Goal: Task Accomplishment & Management: Complete application form

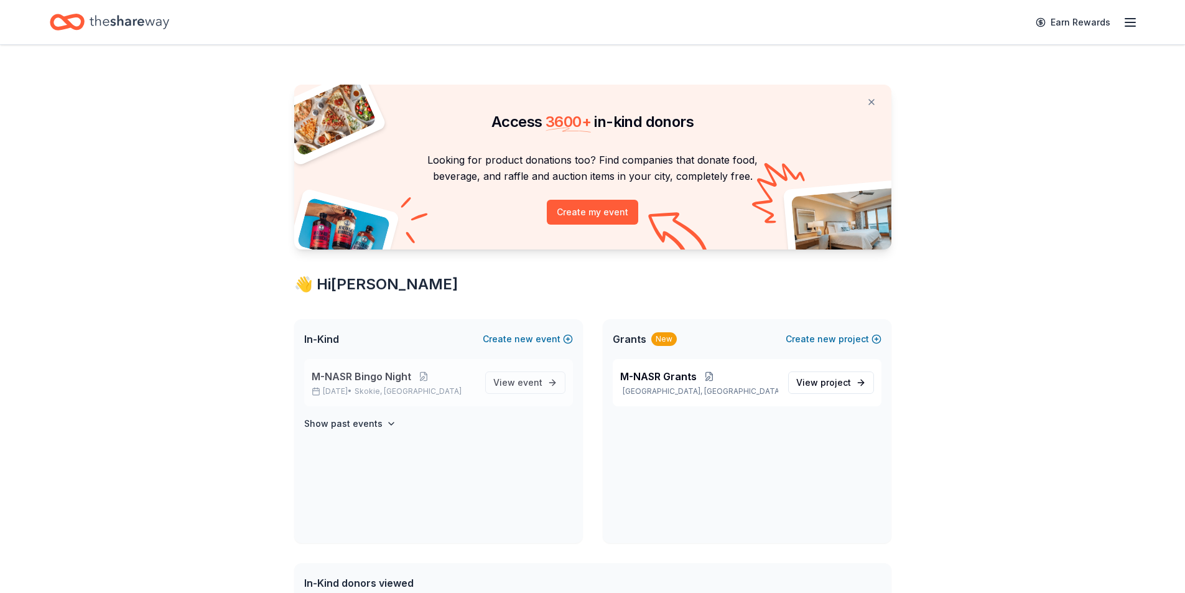
click at [351, 381] on span "M-NASR Bingo Night" at bounding box center [362, 376] width 100 height 15
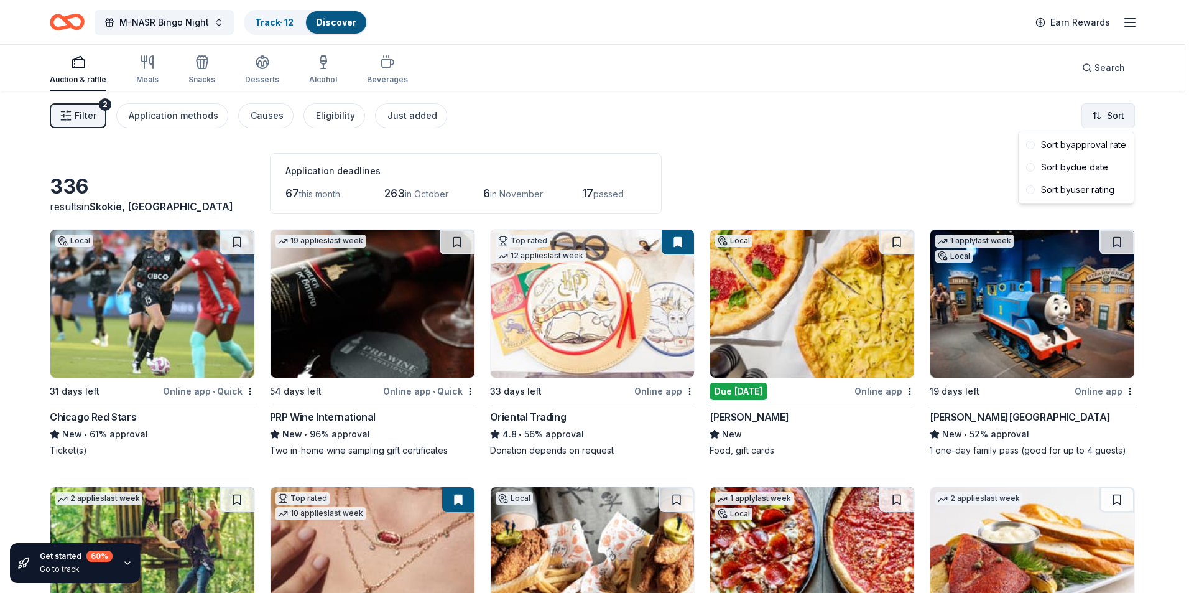
click at [1117, 121] on html "M-NASR Bingo Night Track · 12 Discover Earn Rewards Auction & raffle Meals Snac…" at bounding box center [597, 296] width 1194 height 593
click at [1076, 170] on div "Sort by due date" at bounding box center [1076, 167] width 110 height 22
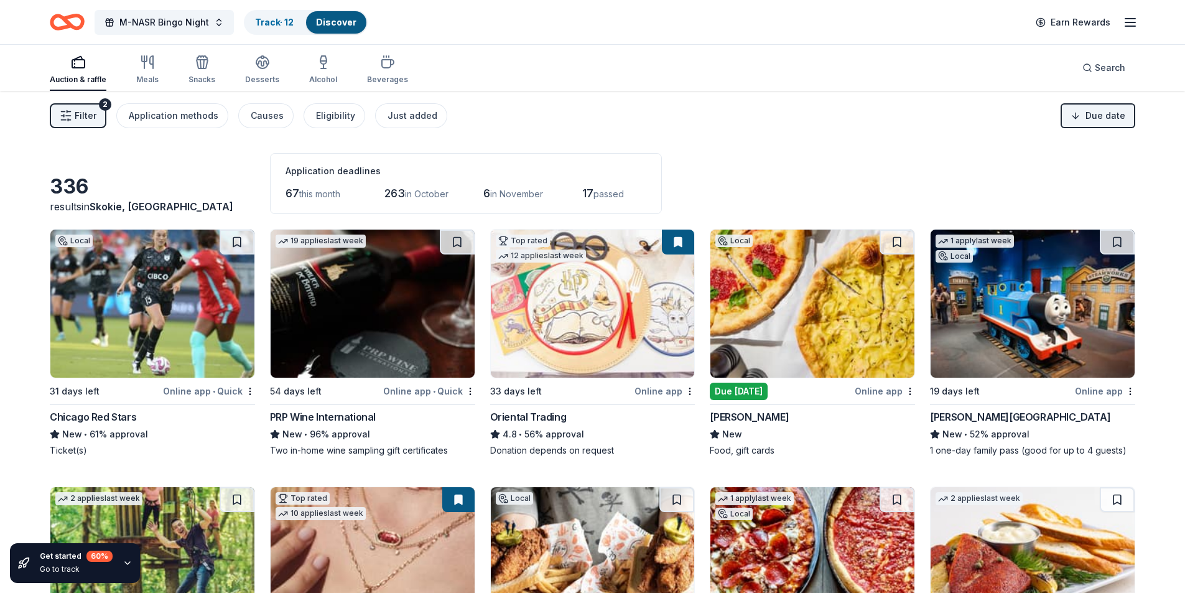
click at [761, 423] on div "Bar Salotto" at bounding box center [812, 416] width 205 height 15
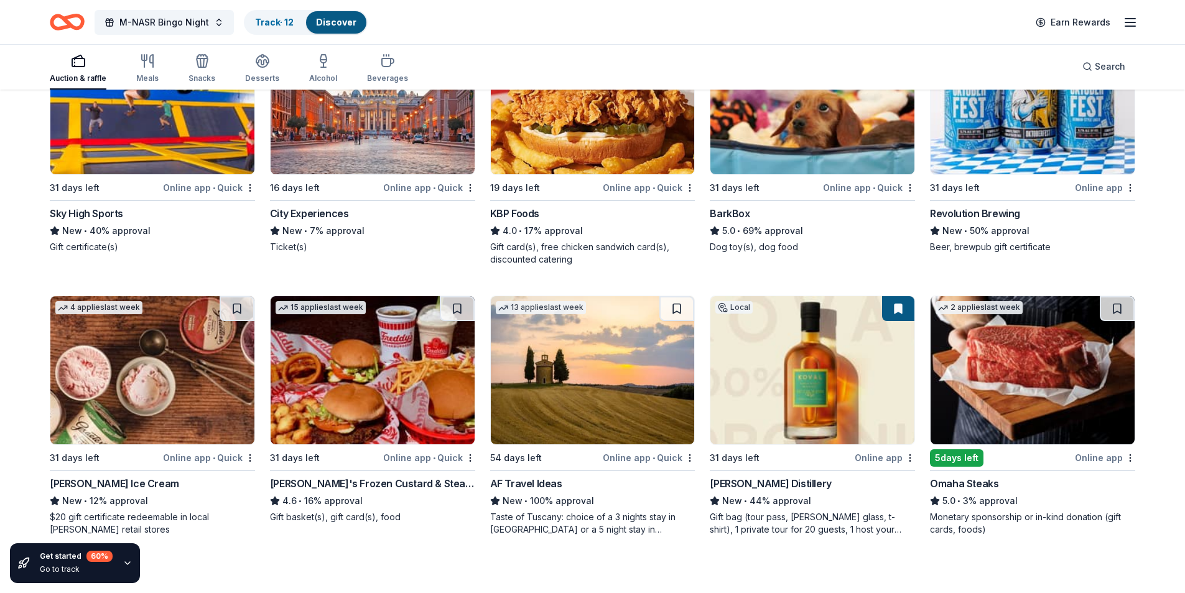
scroll to position [1313, 0]
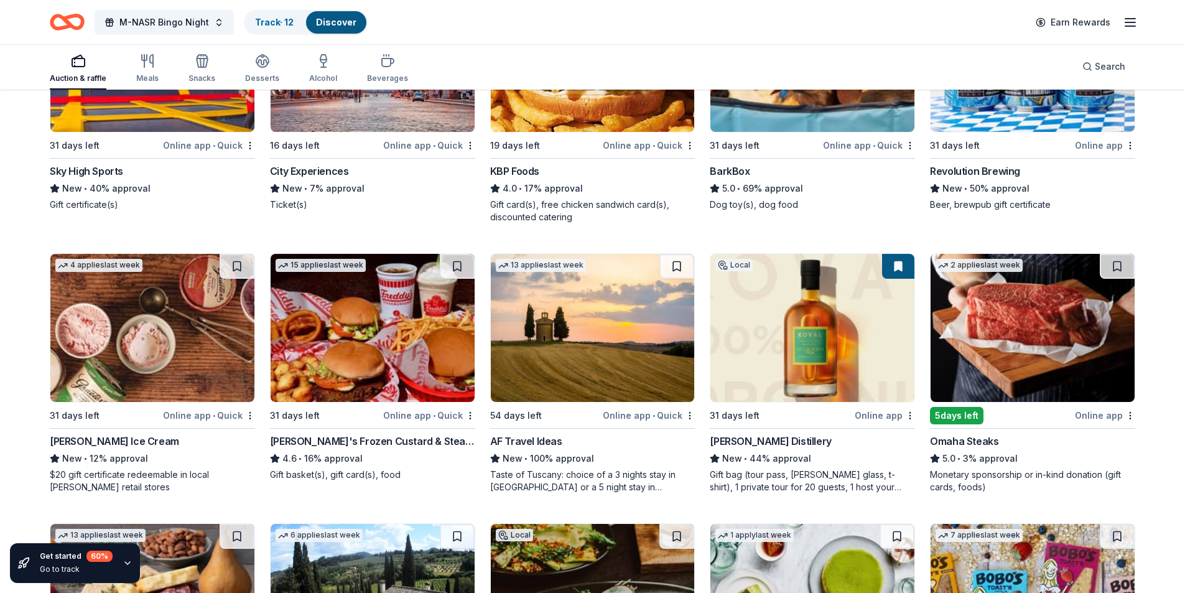
click at [1020, 371] on img at bounding box center [1033, 328] width 204 height 148
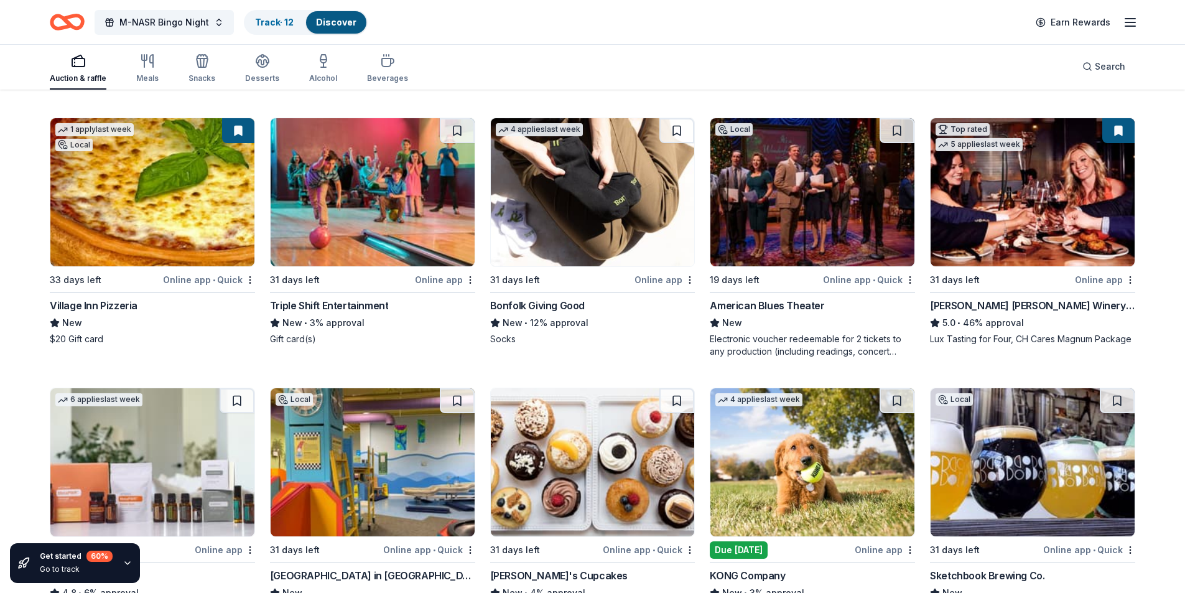
scroll to position [3448, 0]
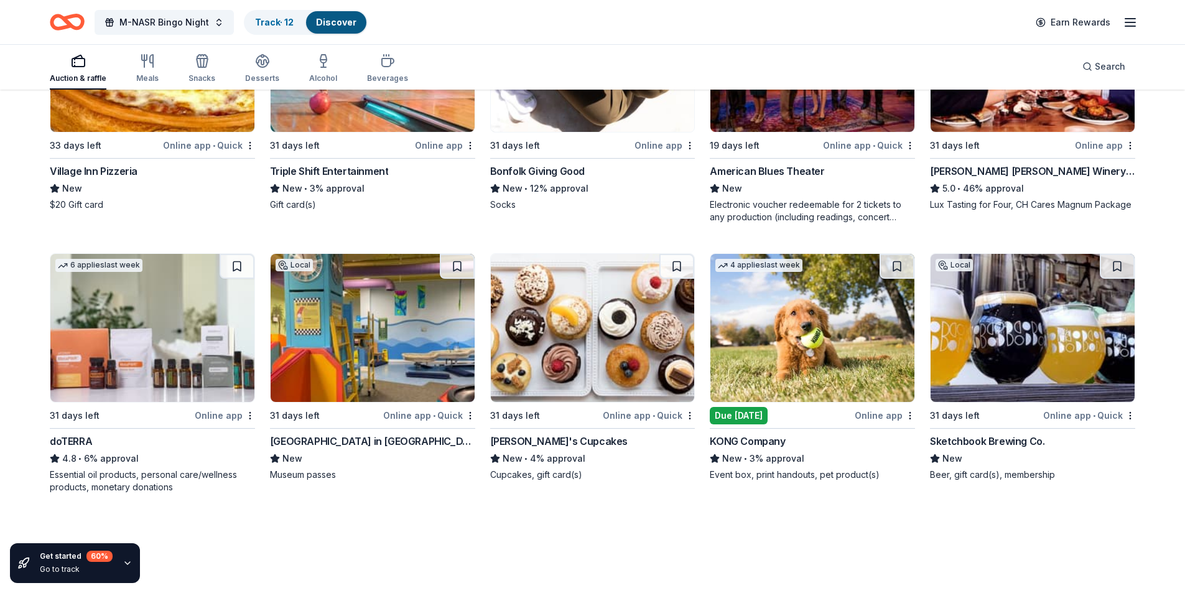
click at [789, 364] on img at bounding box center [812, 328] width 204 height 148
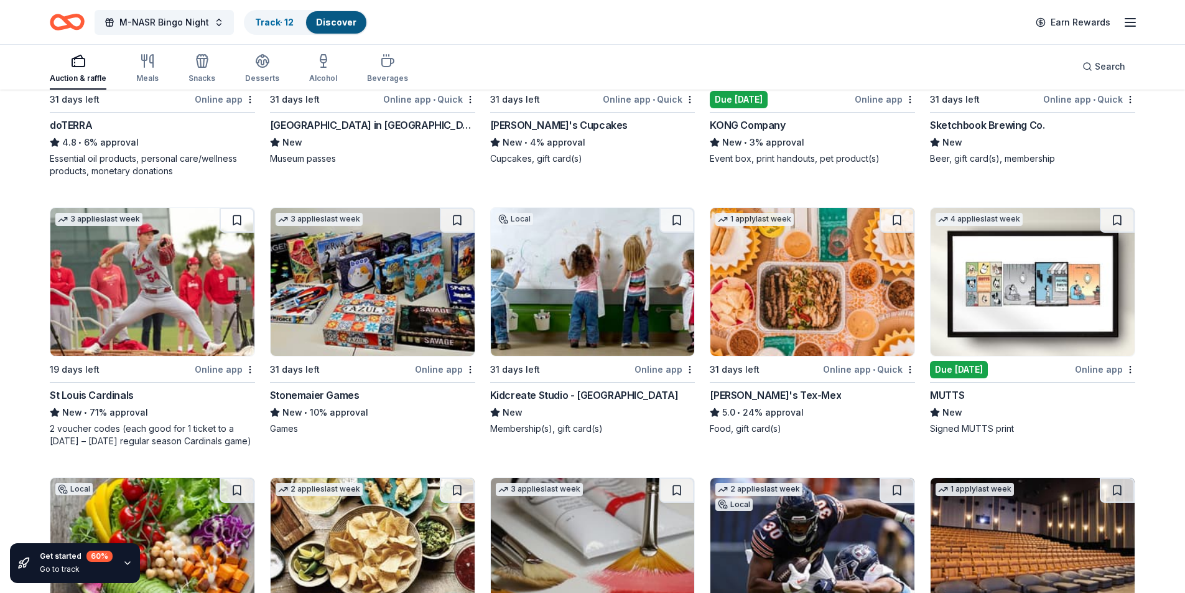
scroll to position [3946, 0]
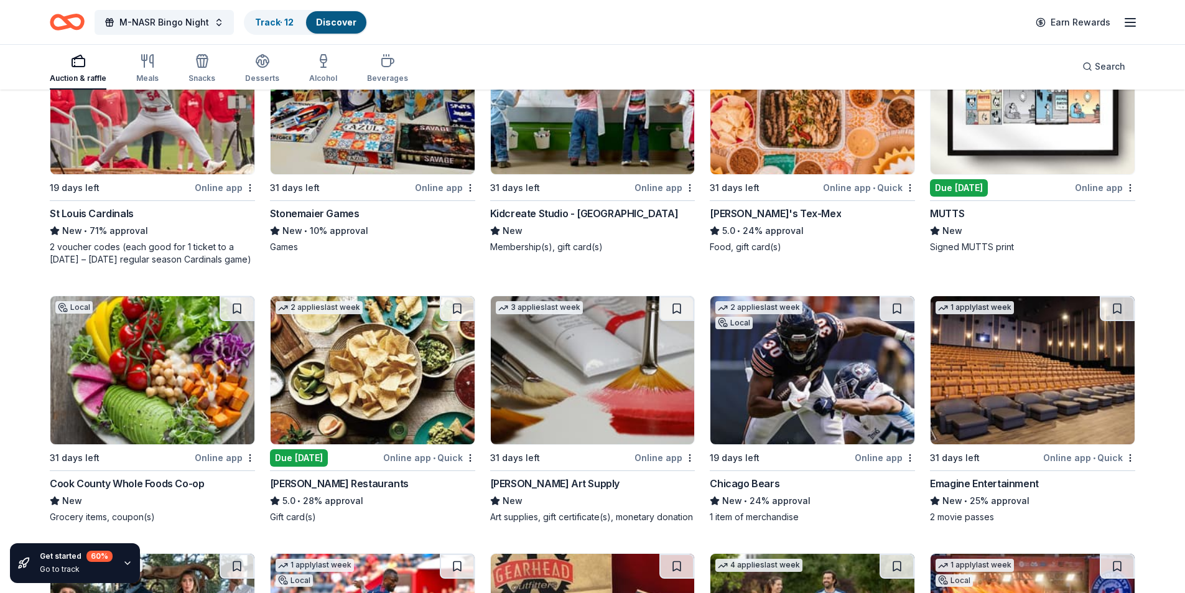
click at [358, 379] on img at bounding box center [373, 370] width 204 height 148
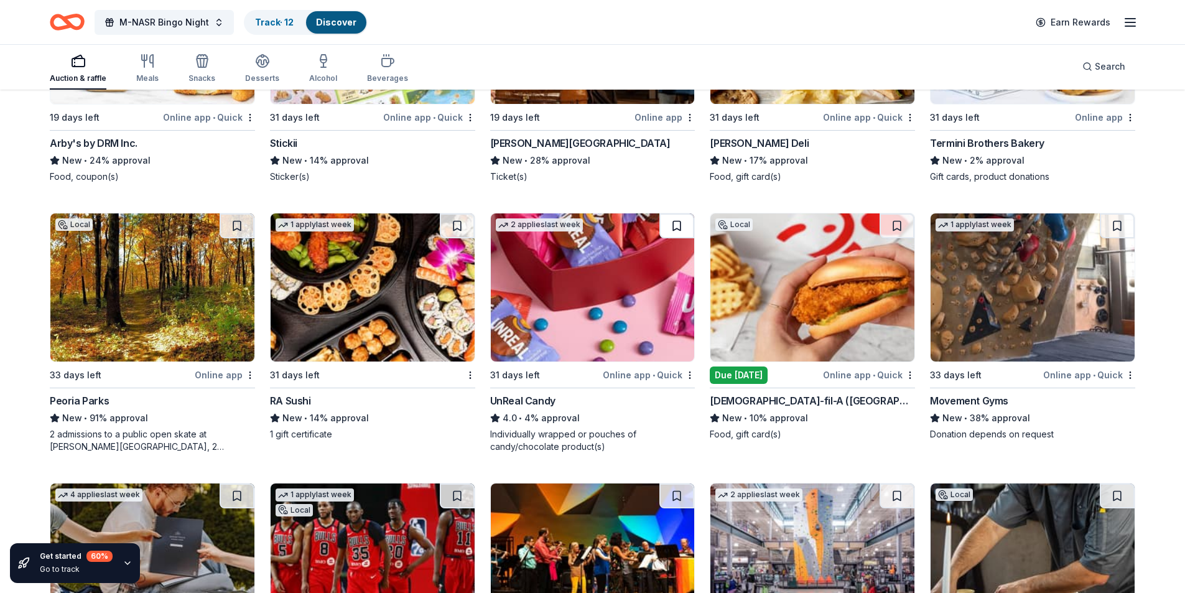
scroll to position [4801, 0]
click at [801, 277] on img at bounding box center [812, 287] width 204 height 148
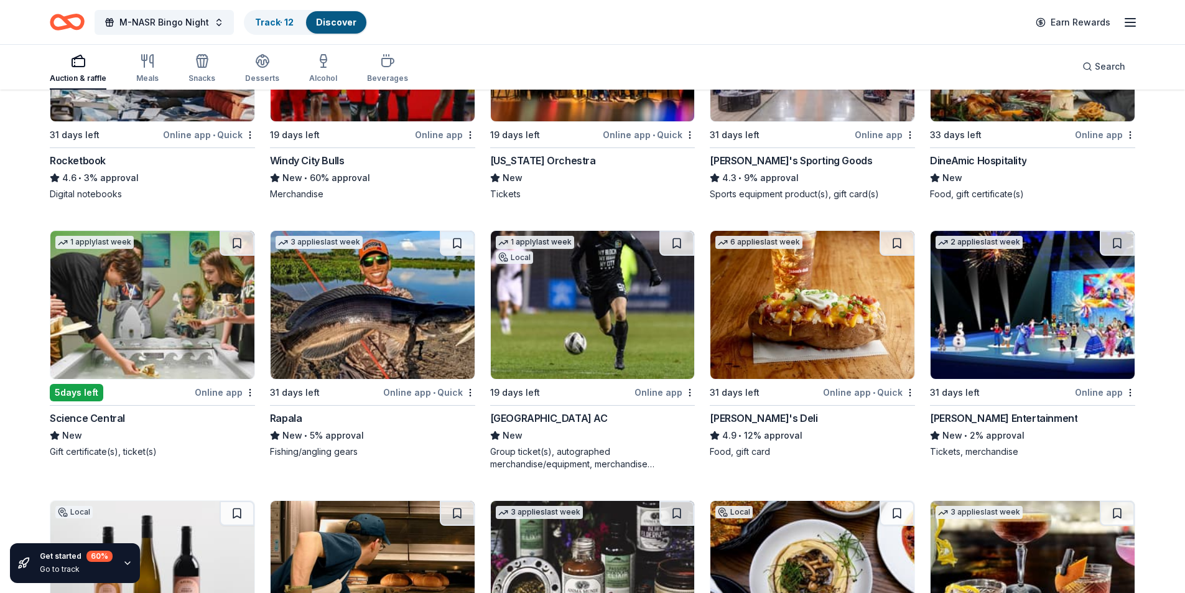
scroll to position [5515, 0]
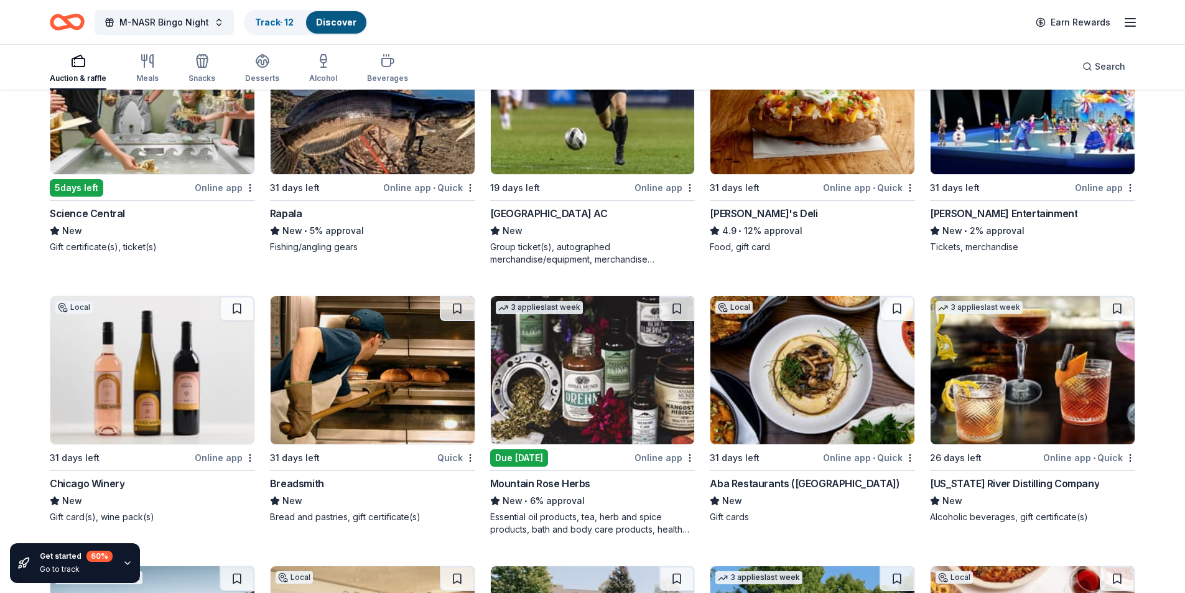
click at [554, 391] on img at bounding box center [593, 370] width 204 height 148
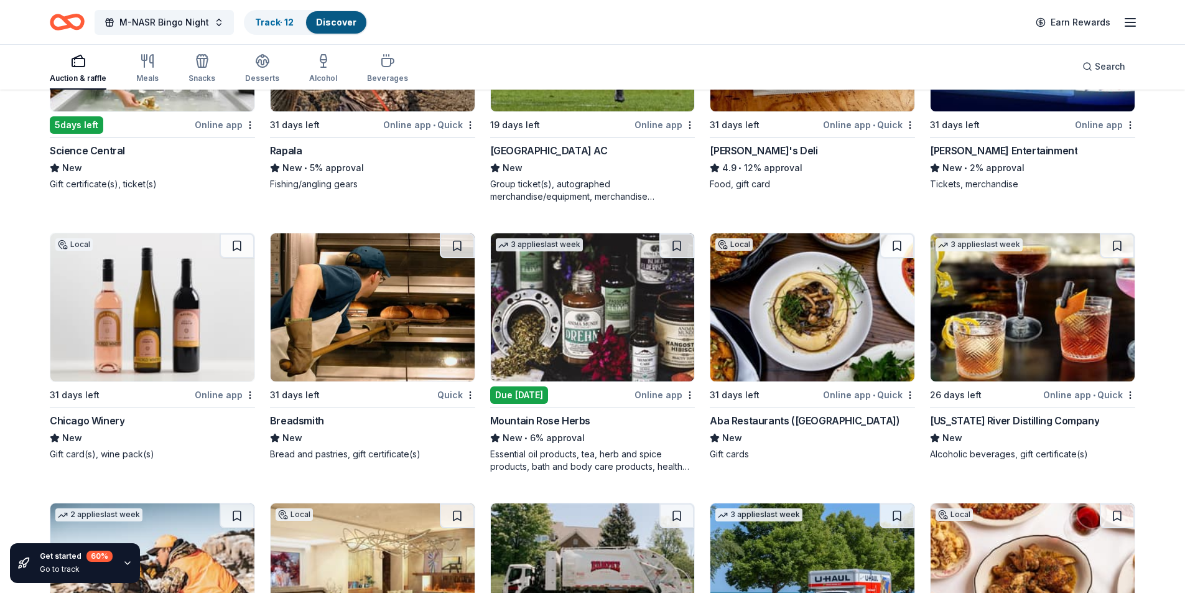
scroll to position [5578, 0]
click at [825, 304] on img at bounding box center [812, 308] width 204 height 148
click at [893, 245] on button at bounding box center [897, 246] width 35 height 25
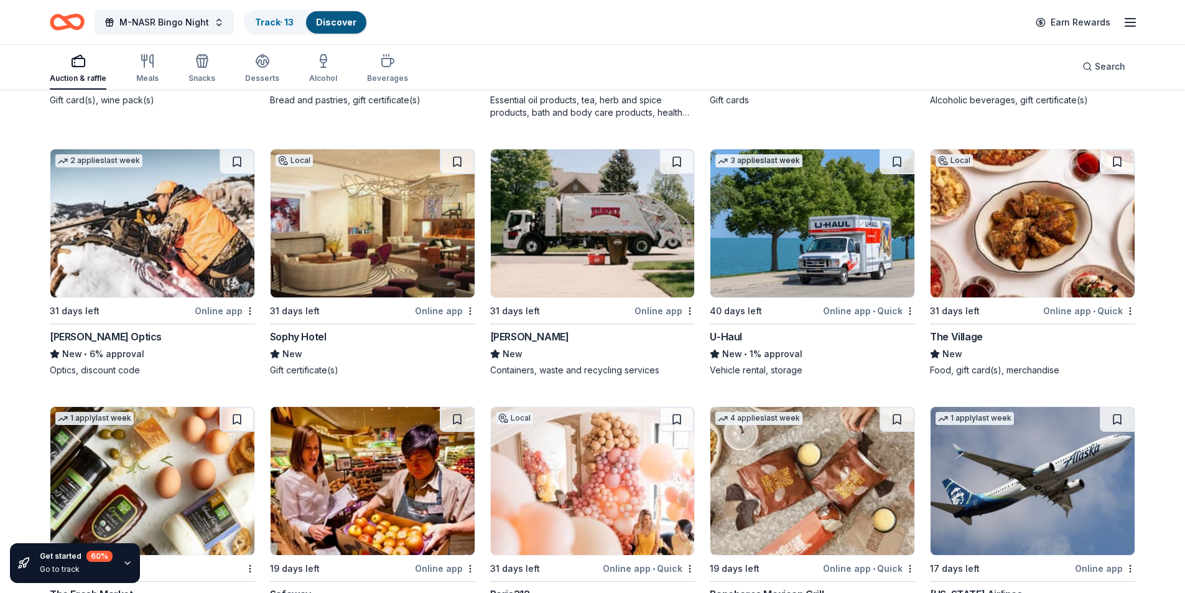
scroll to position [6013, 0]
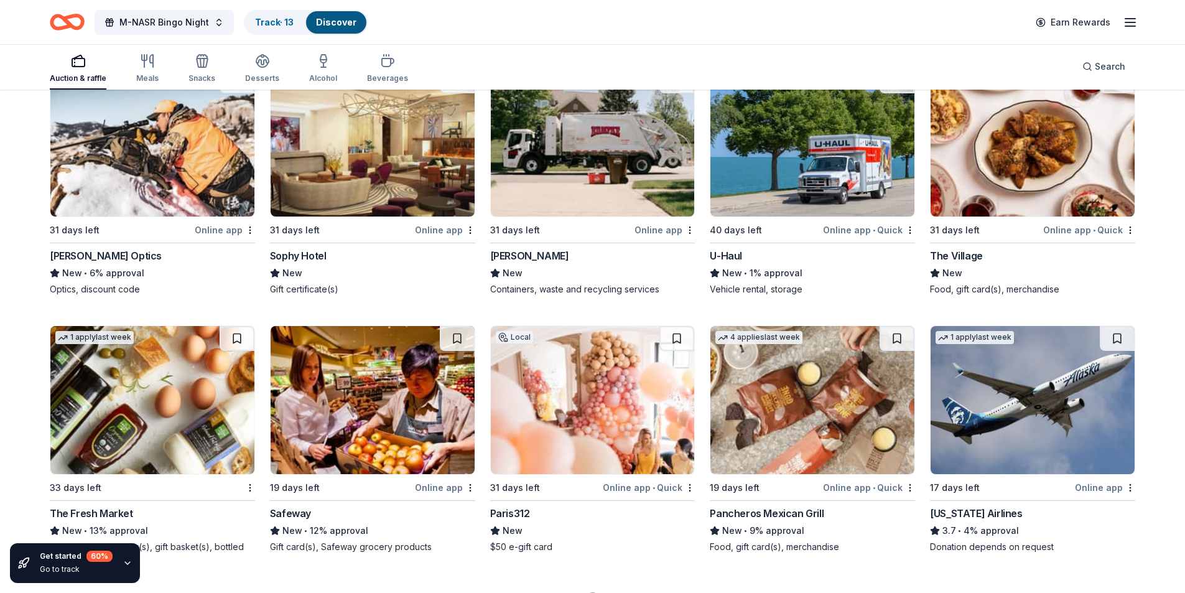
click at [339, 182] on img at bounding box center [373, 142] width 204 height 148
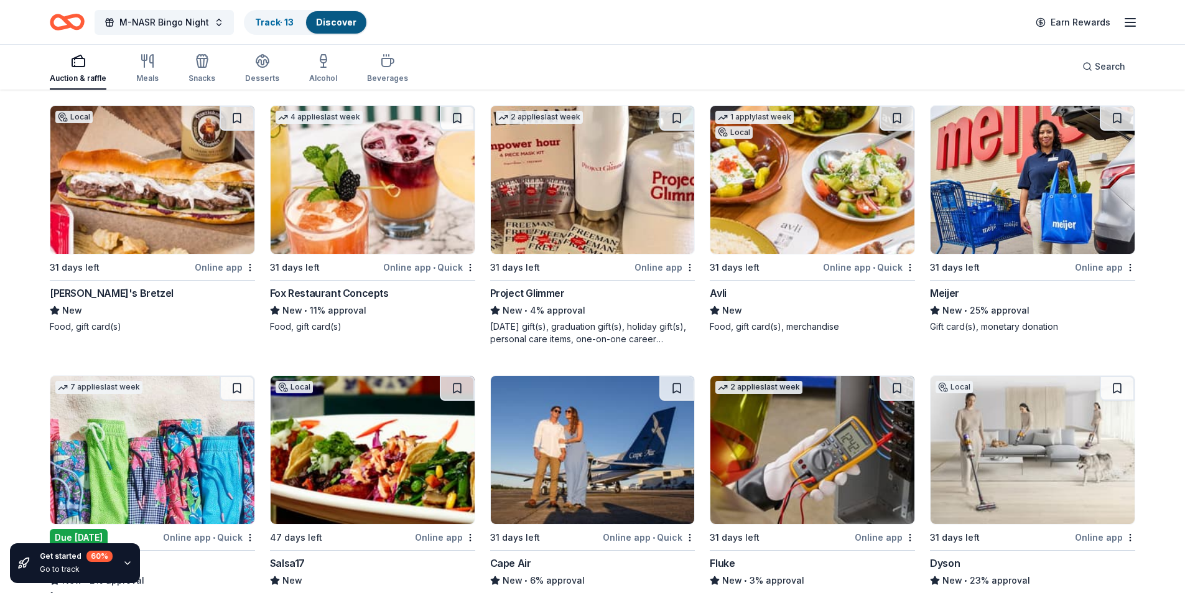
scroll to position [6511, 0]
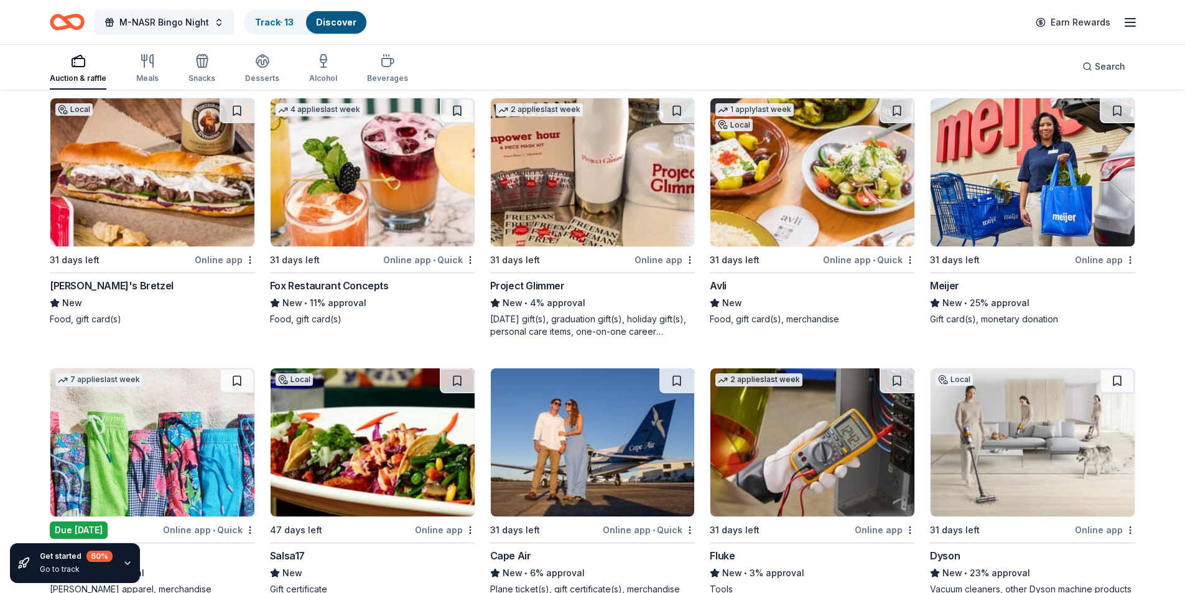
click at [425, 177] on img at bounding box center [373, 172] width 204 height 148
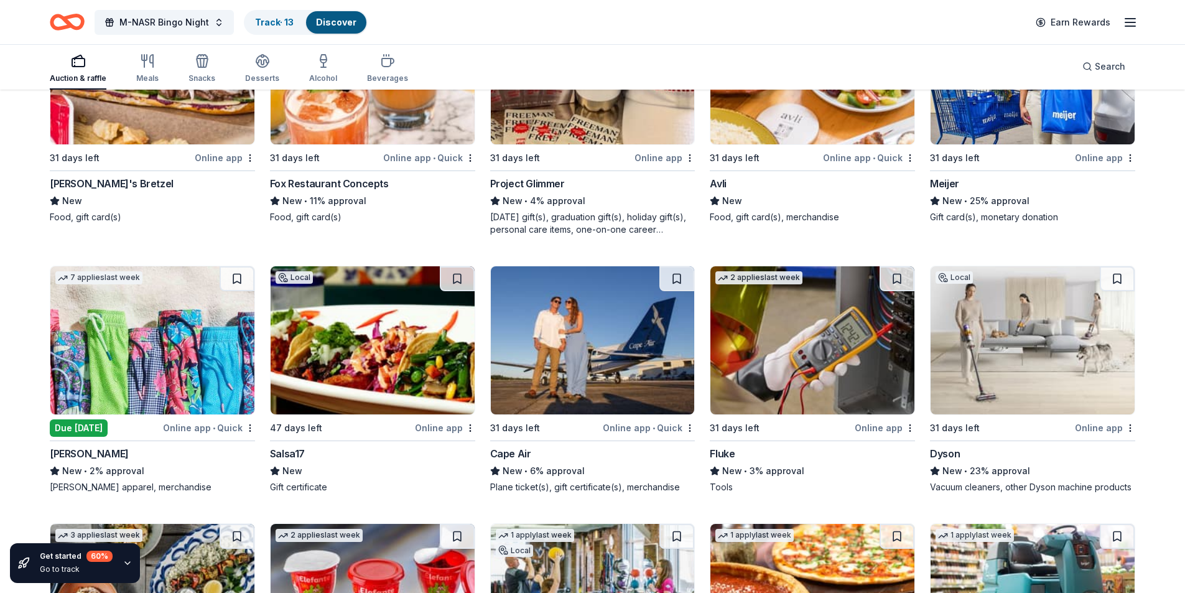
click at [123, 385] on img at bounding box center [152, 340] width 204 height 148
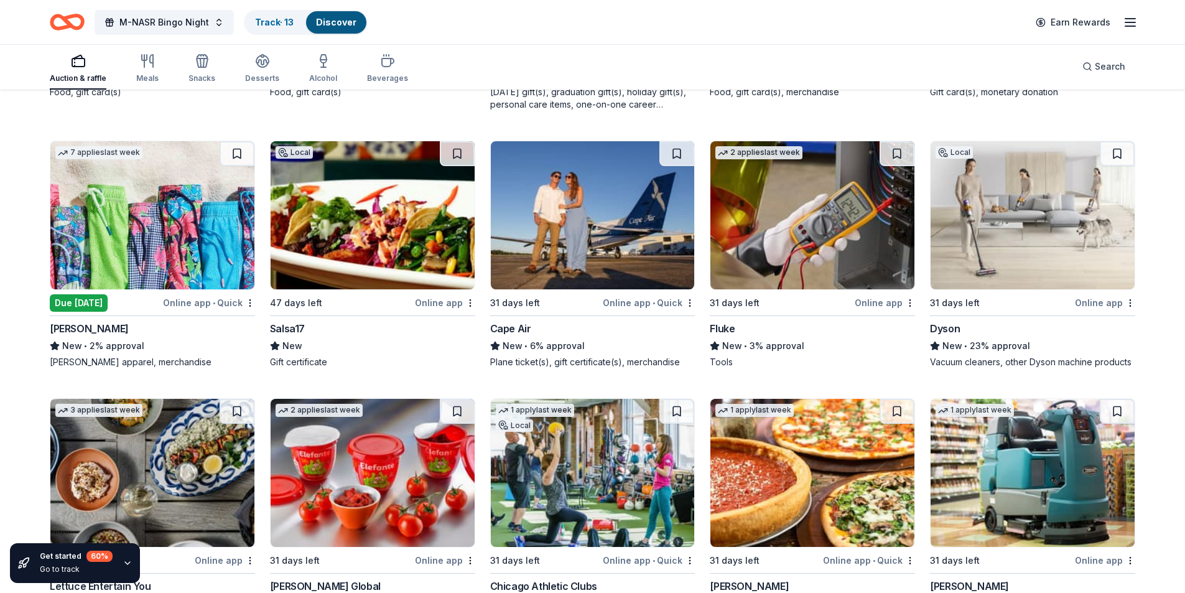
scroll to position [6737, 0]
click at [1041, 221] on img at bounding box center [1033, 216] width 204 height 148
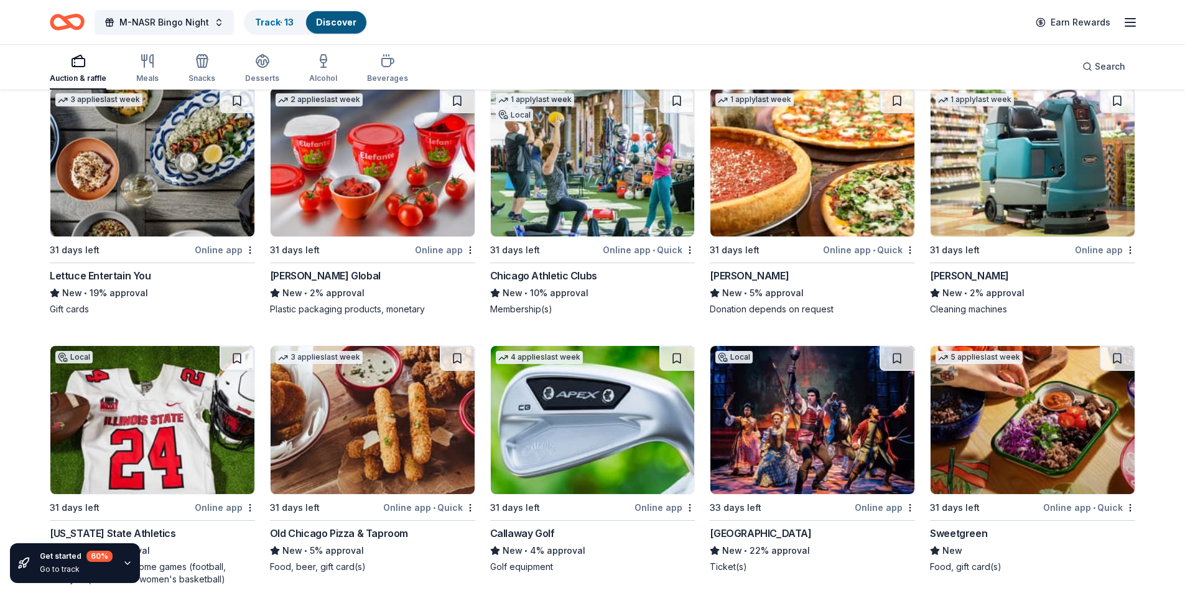
scroll to position [7110, 0]
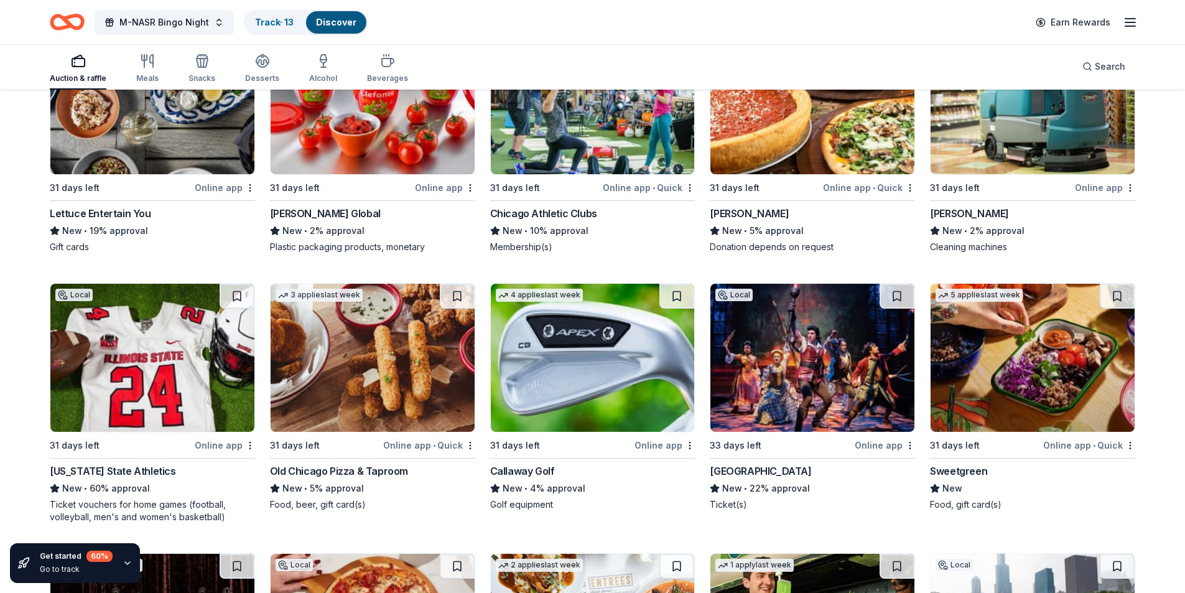
click at [823, 143] on img at bounding box center [812, 100] width 204 height 148
click at [160, 366] on img at bounding box center [152, 358] width 204 height 148
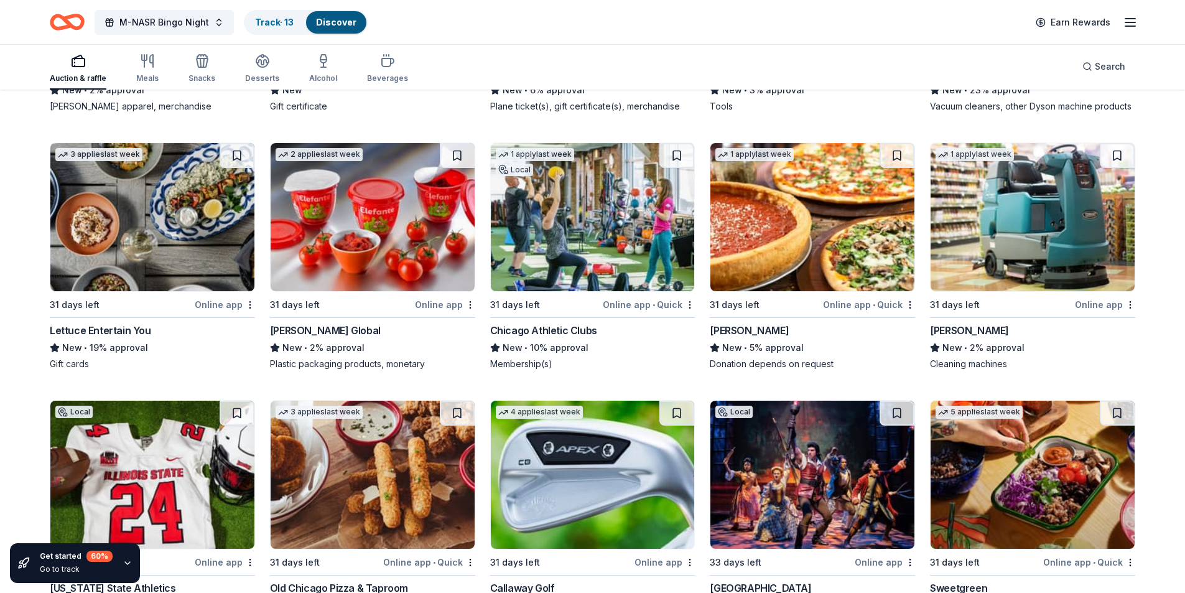
scroll to position [6986, 0]
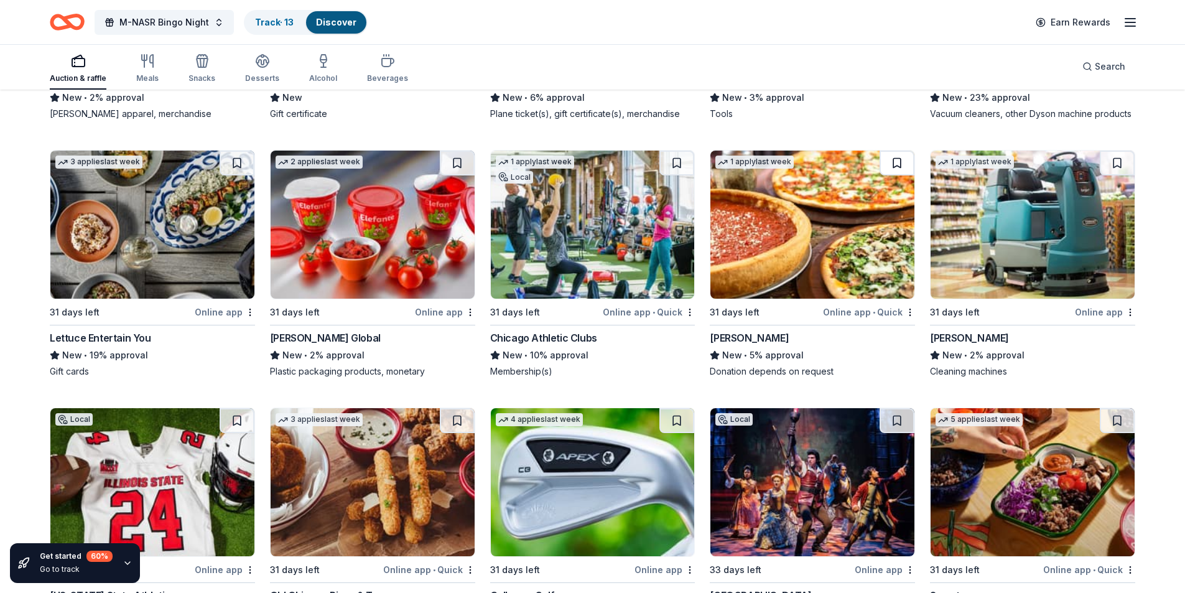
click at [900, 153] on button at bounding box center [897, 163] width 35 height 25
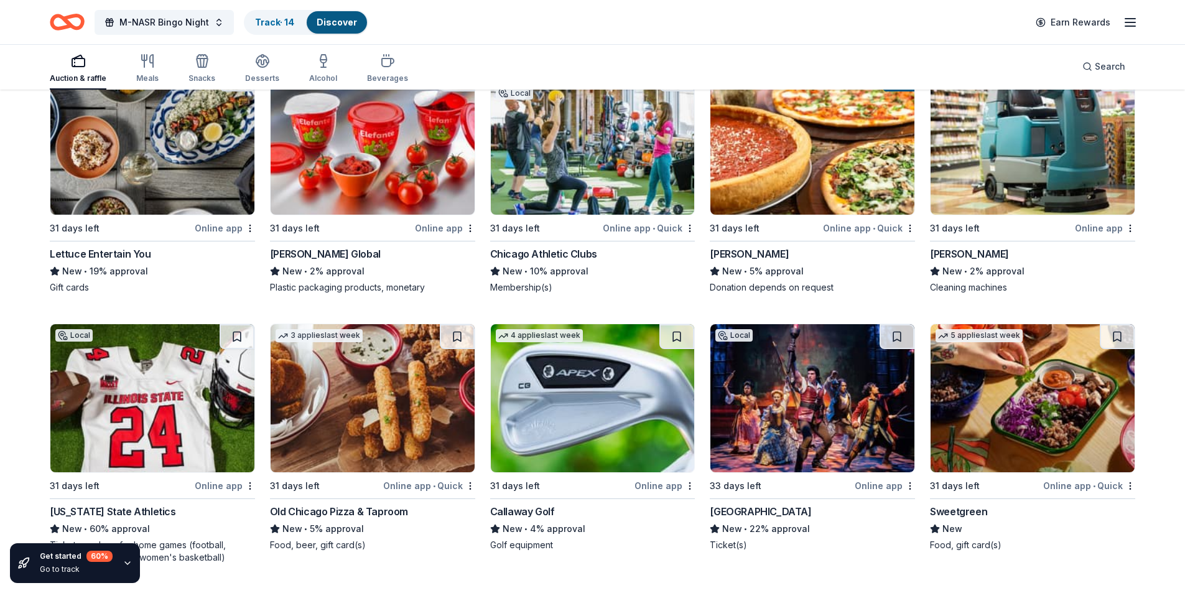
scroll to position [7235, 0]
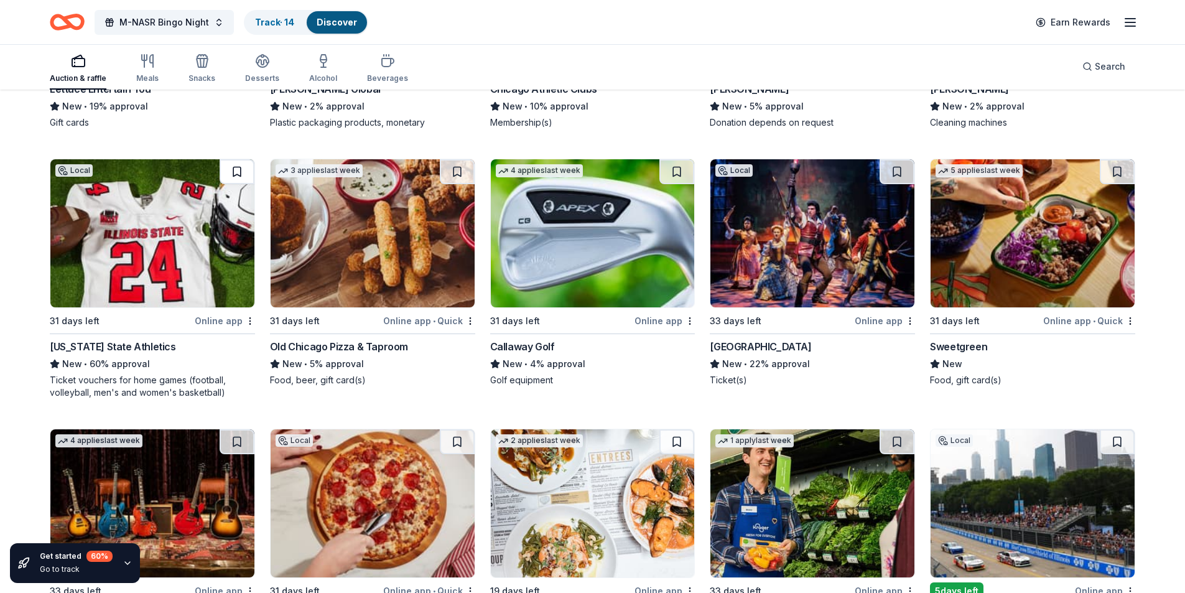
click at [230, 169] on button at bounding box center [237, 171] width 35 height 25
click at [983, 262] on img at bounding box center [1033, 233] width 204 height 148
click at [1119, 169] on button at bounding box center [1117, 171] width 35 height 25
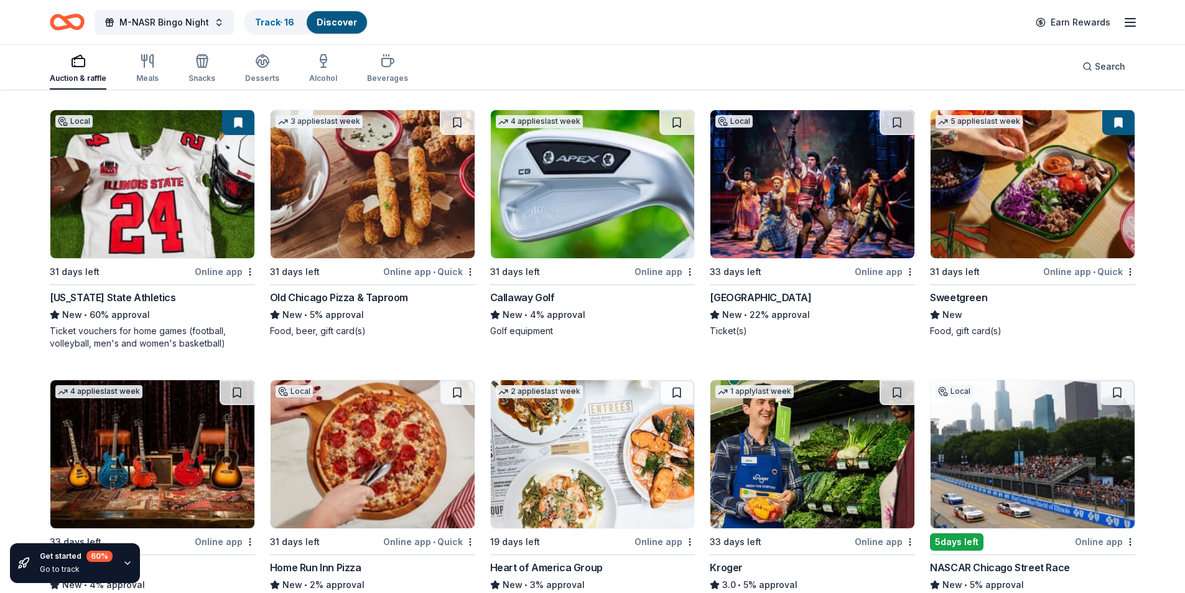
scroll to position [7359, 0]
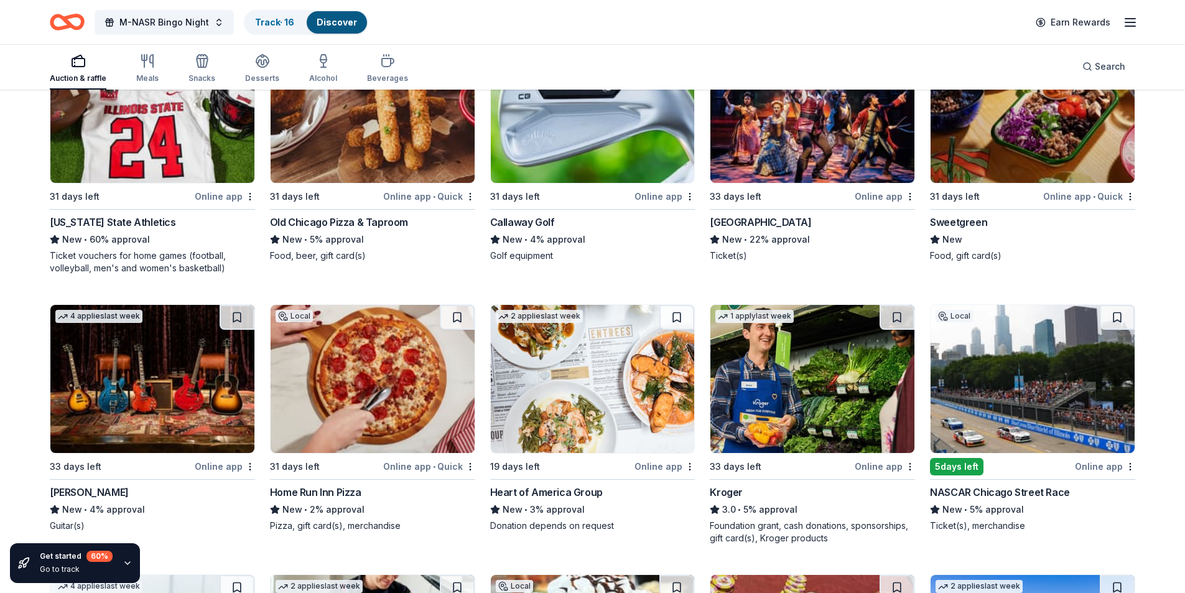
click at [1024, 348] on img at bounding box center [1033, 379] width 204 height 148
click at [1117, 318] on button at bounding box center [1117, 317] width 35 height 25
click at [336, 470] on div "31 days left" at bounding box center [325, 466] width 111 height 16
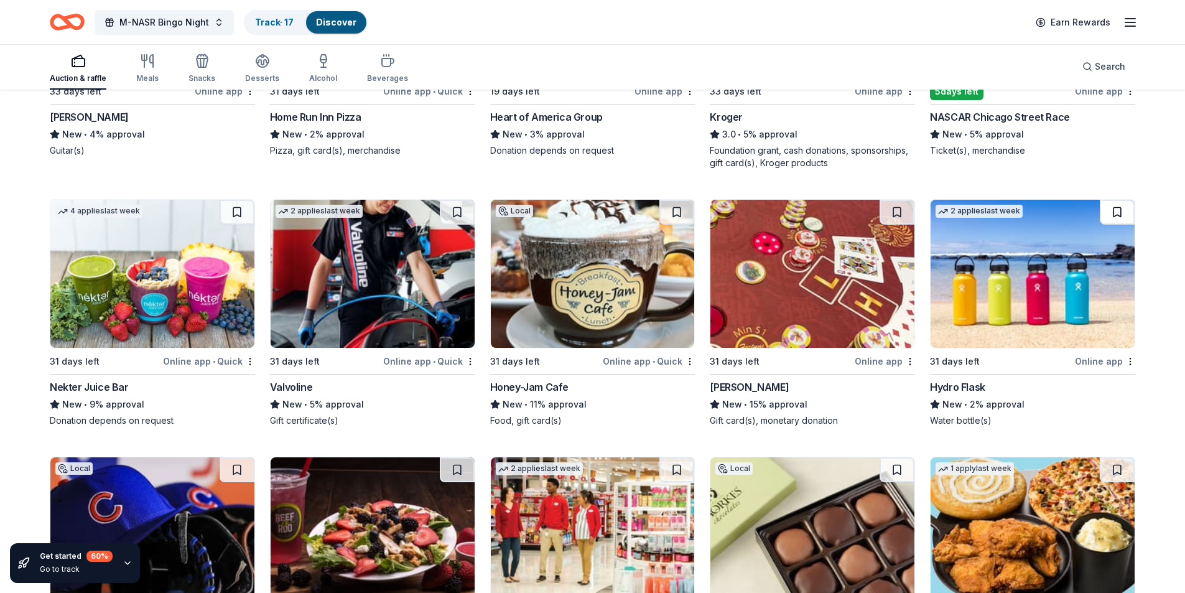
scroll to position [7730, 0]
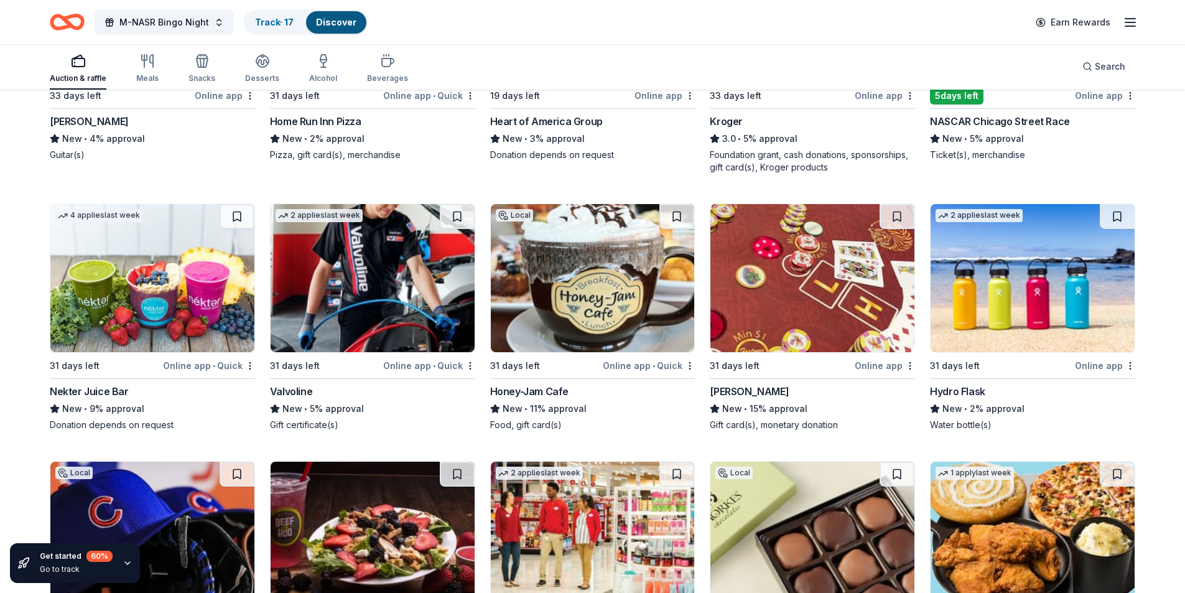
click at [1008, 259] on img at bounding box center [1033, 278] width 204 height 148
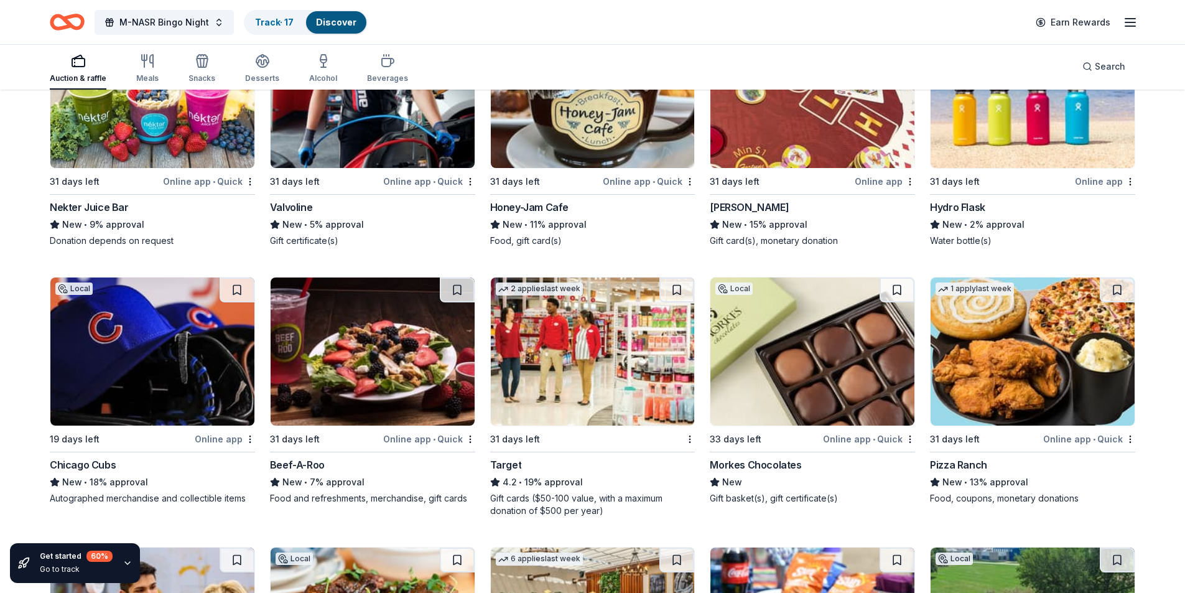
scroll to position [7917, 0]
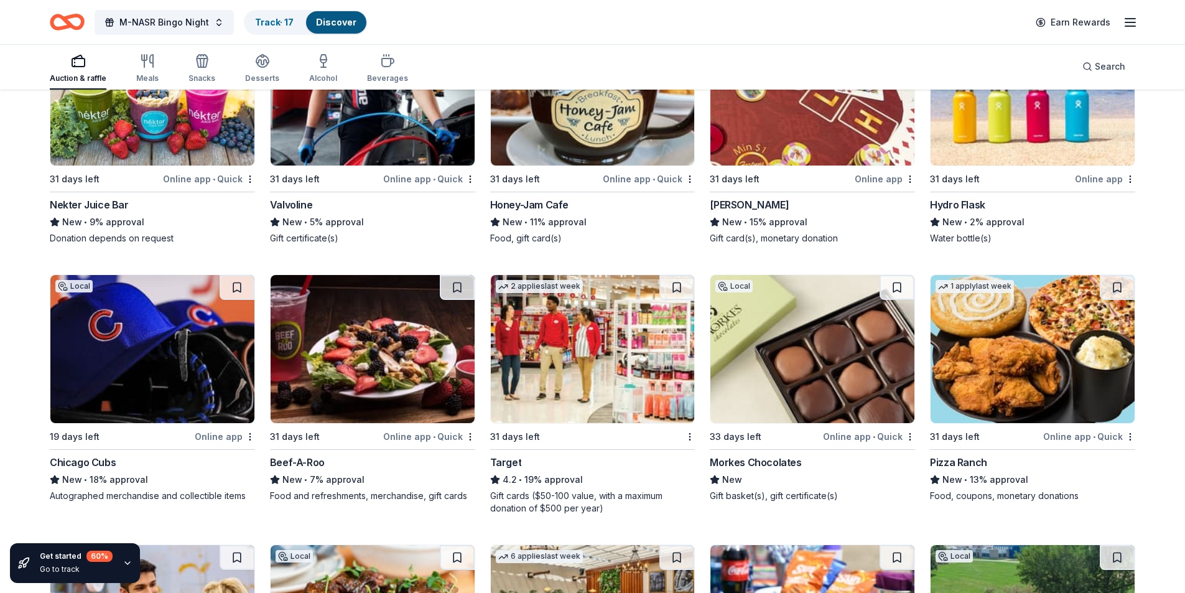
click at [163, 359] on img at bounding box center [152, 349] width 204 height 148
click at [237, 288] on button at bounding box center [237, 287] width 35 height 25
click at [592, 358] on img at bounding box center [593, 349] width 204 height 148
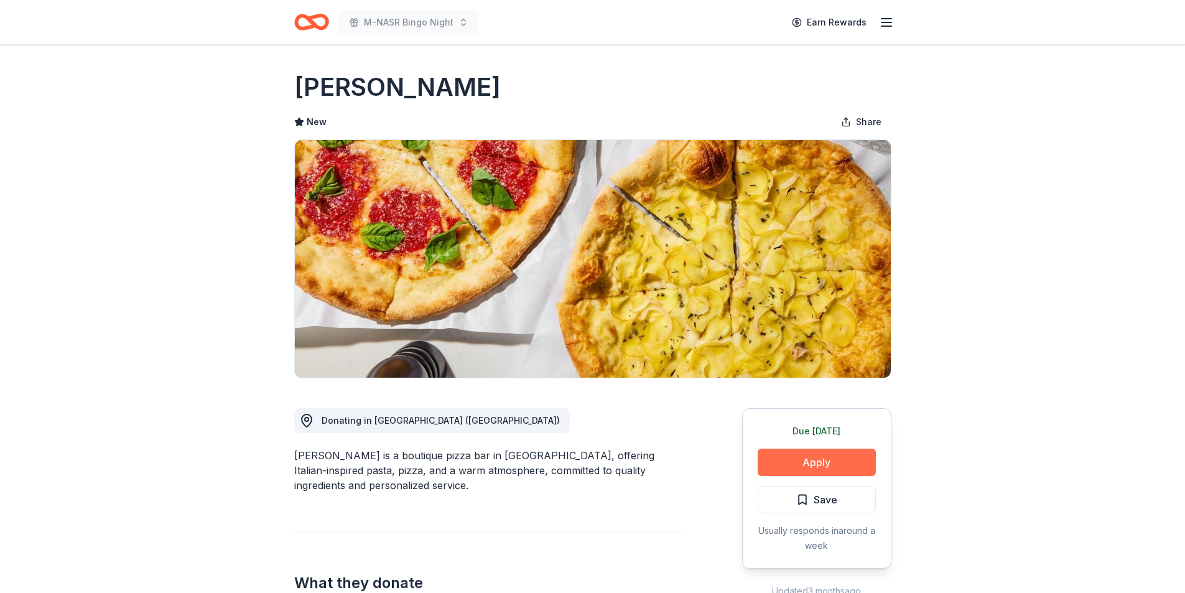
click at [820, 462] on button "Apply" at bounding box center [817, 461] width 118 height 27
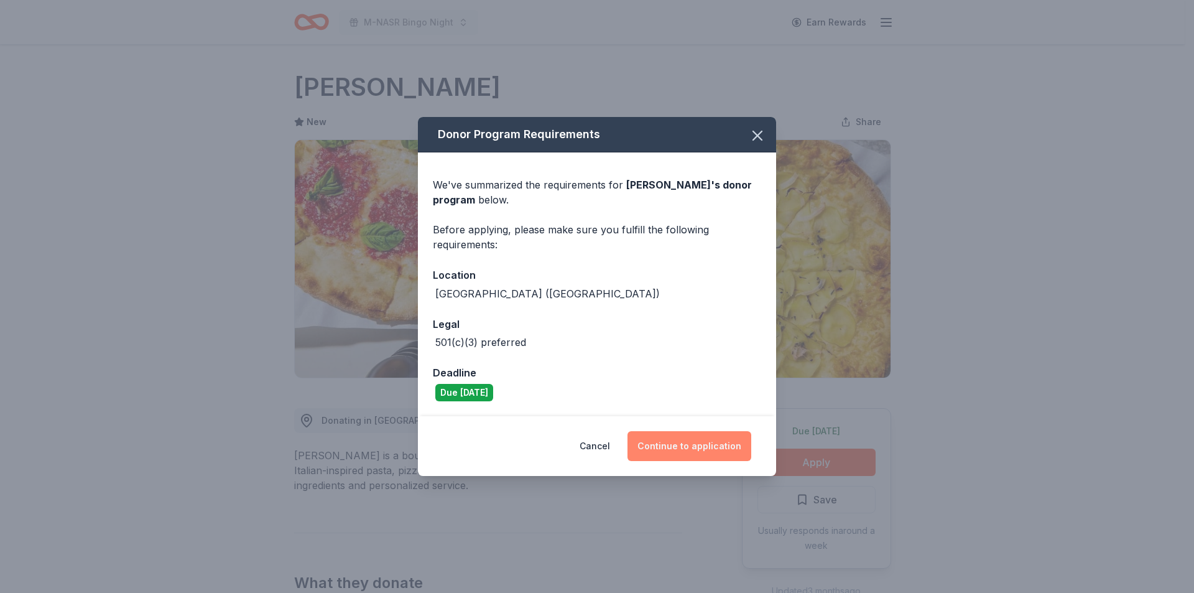
click at [706, 439] on button "Continue to application" at bounding box center [690, 446] width 124 height 30
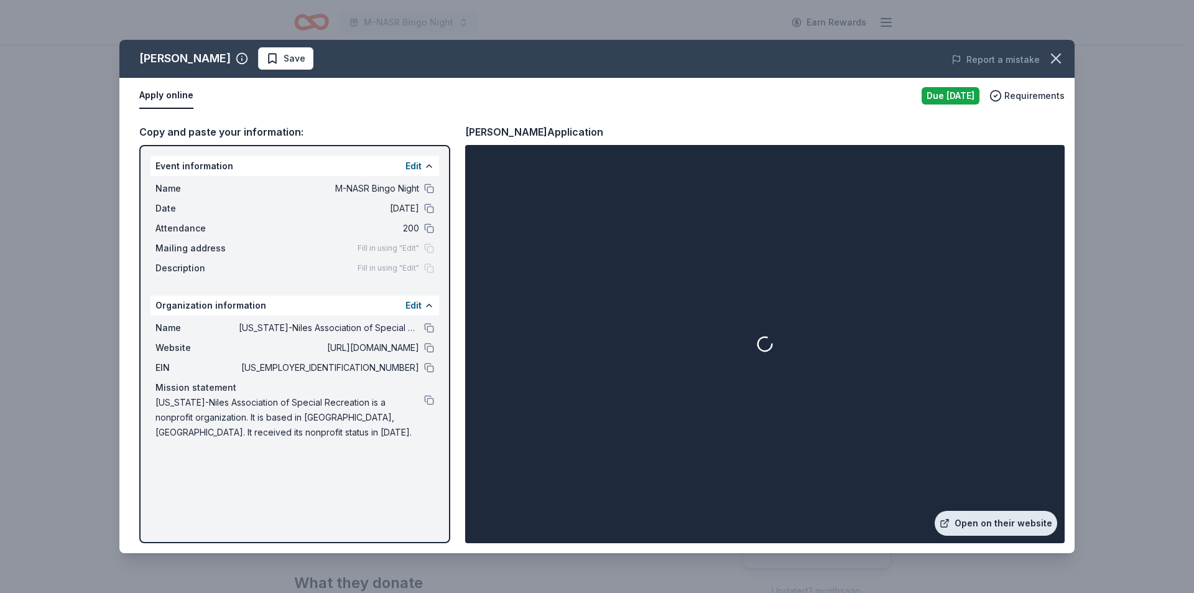
click at [1009, 521] on link "Open on their website" at bounding box center [996, 523] width 123 height 25
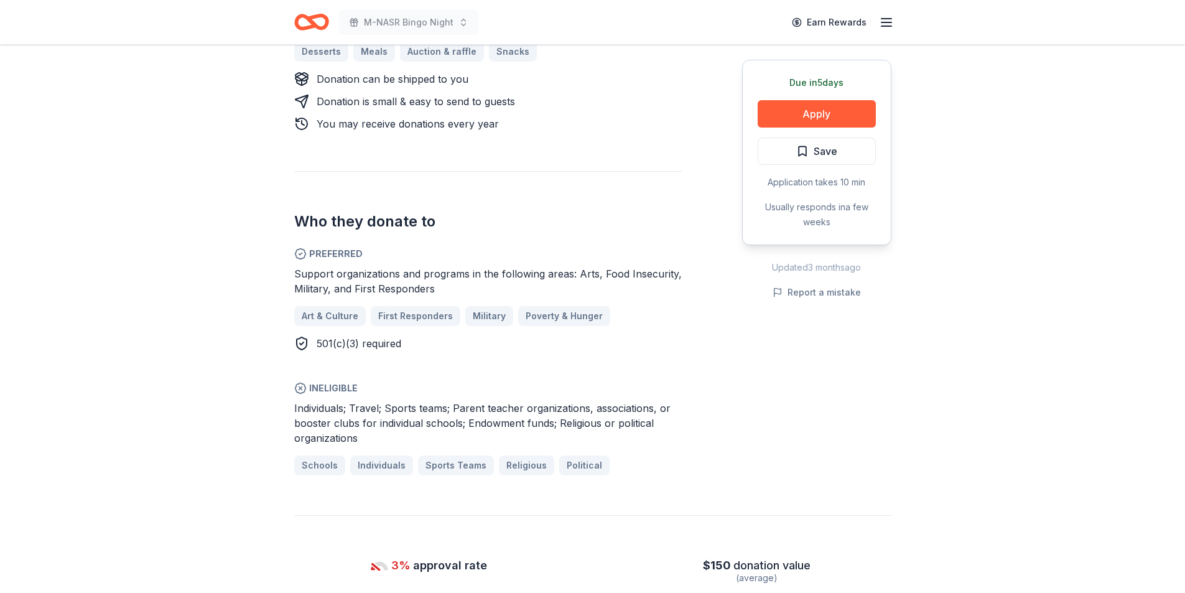
scroll to position [622, 0]
click at [810, 113] on button "Apply" at bounding box center [817, 113] width 118 height 27
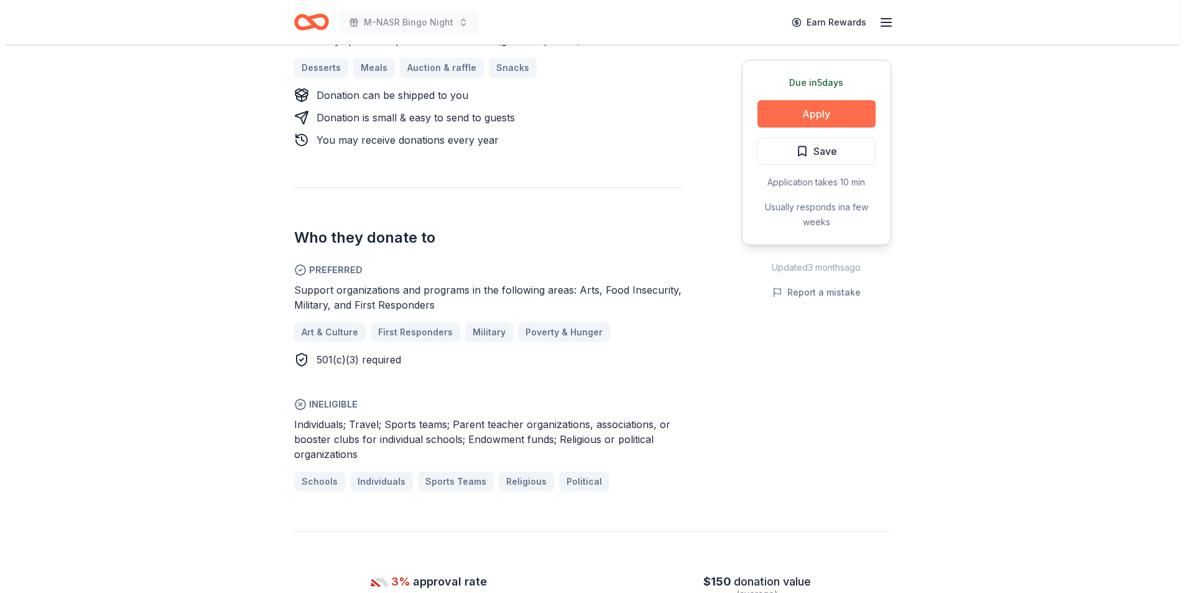
scroll to position [639, 0]
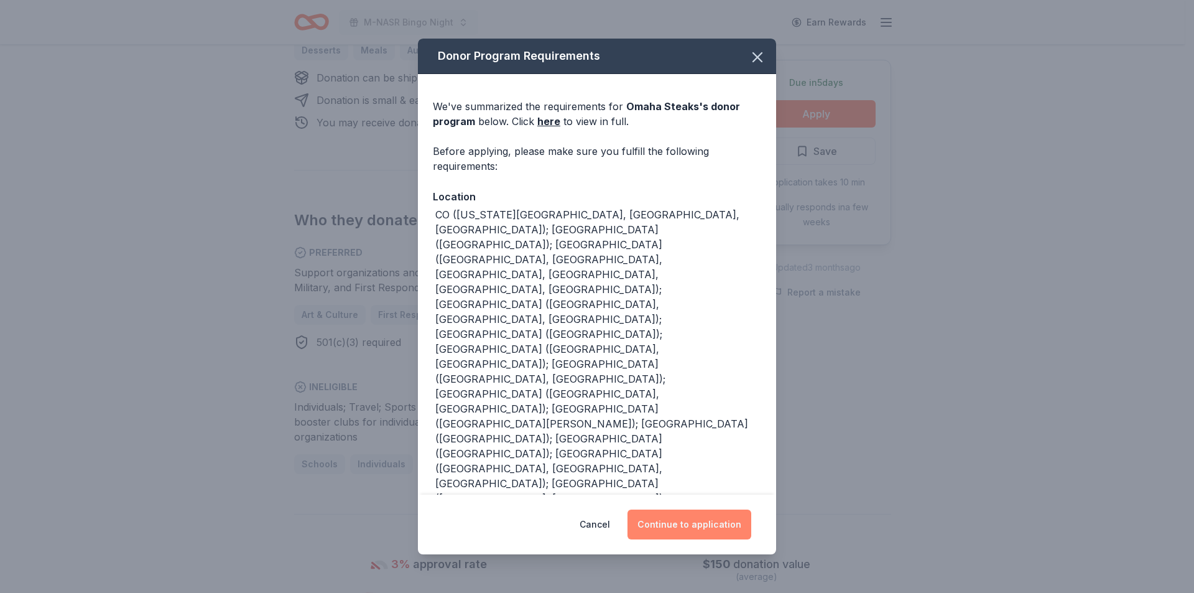
click at [683, 518] on button "Continue to application" at bounding box center [690, 524] width 124 height 30
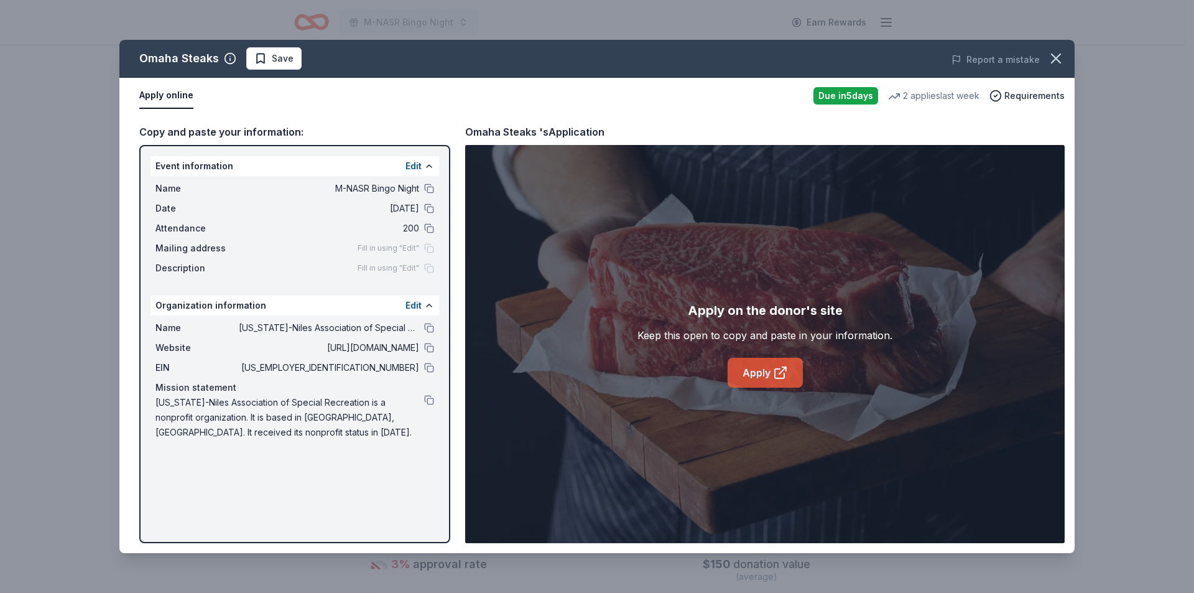
click at [773, 371] on icon at bounding box center [780, 372] width 15 height 15
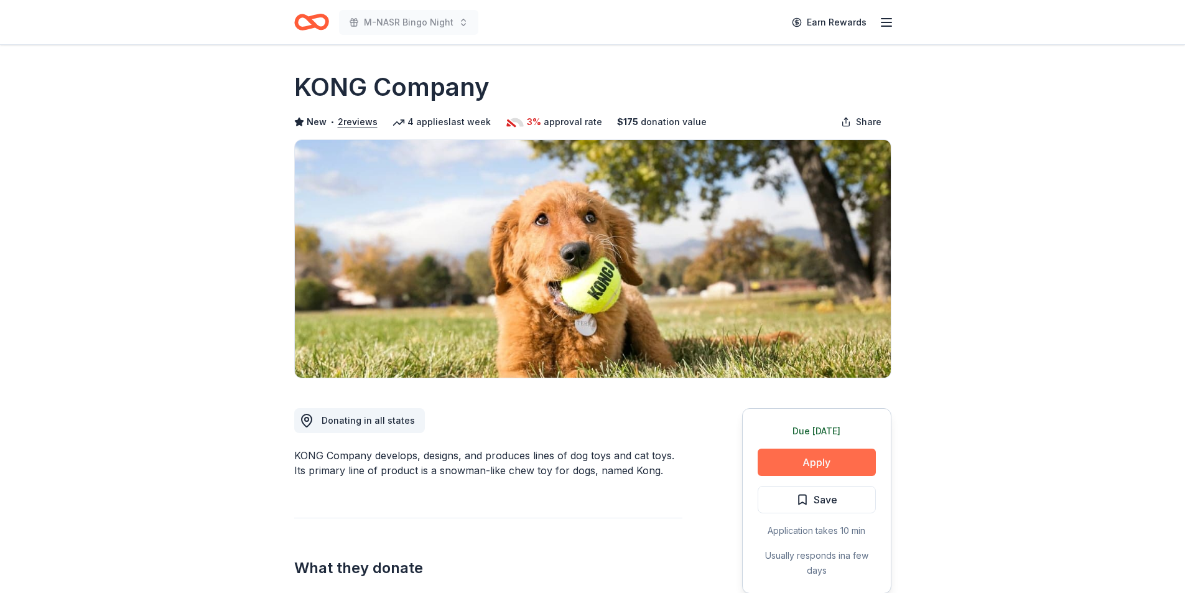
click at [823, 461] on button "Apply" at bounding box center [817, 461] width 118 height 27
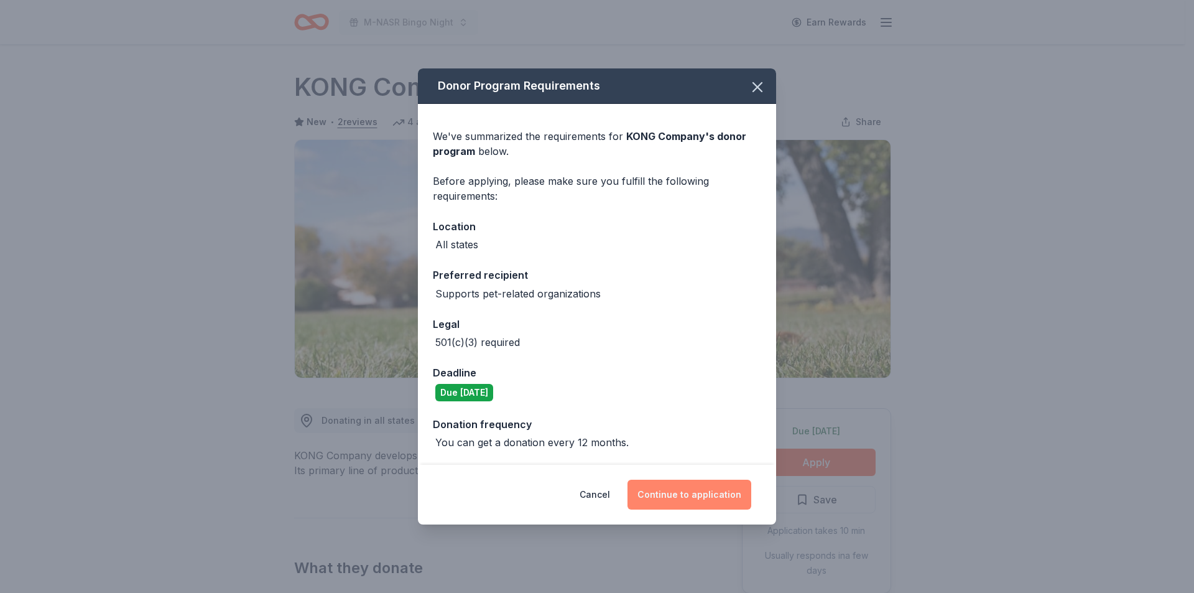
click at [680, 488] on button "Continue to application" at bounding box center [690, 495] width 124 height 30
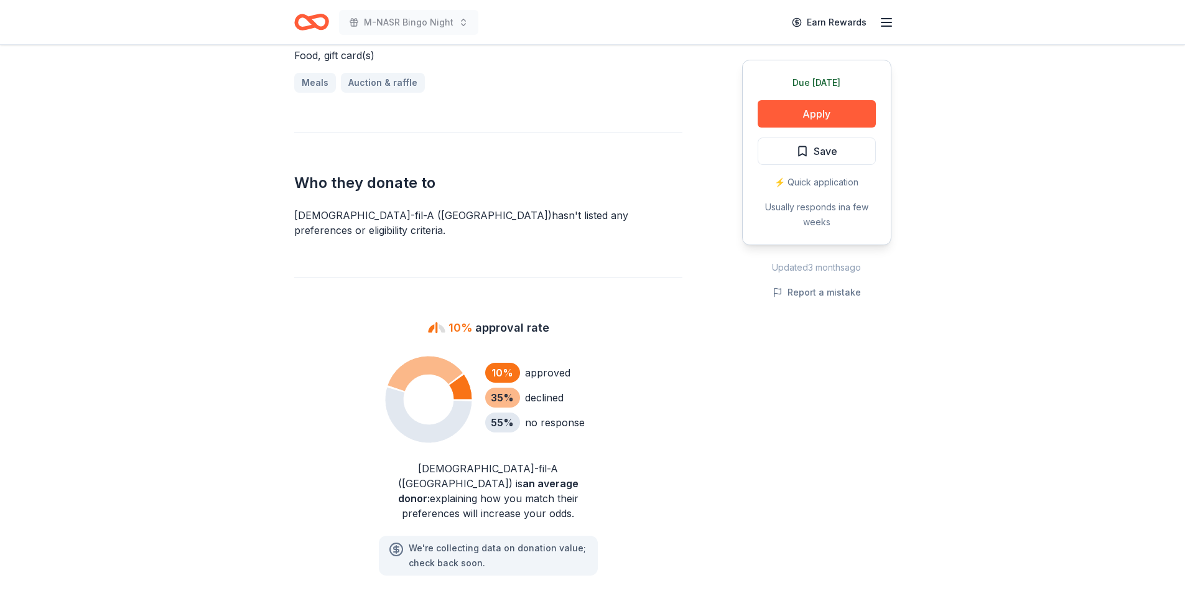
scroll to position [435, 0]
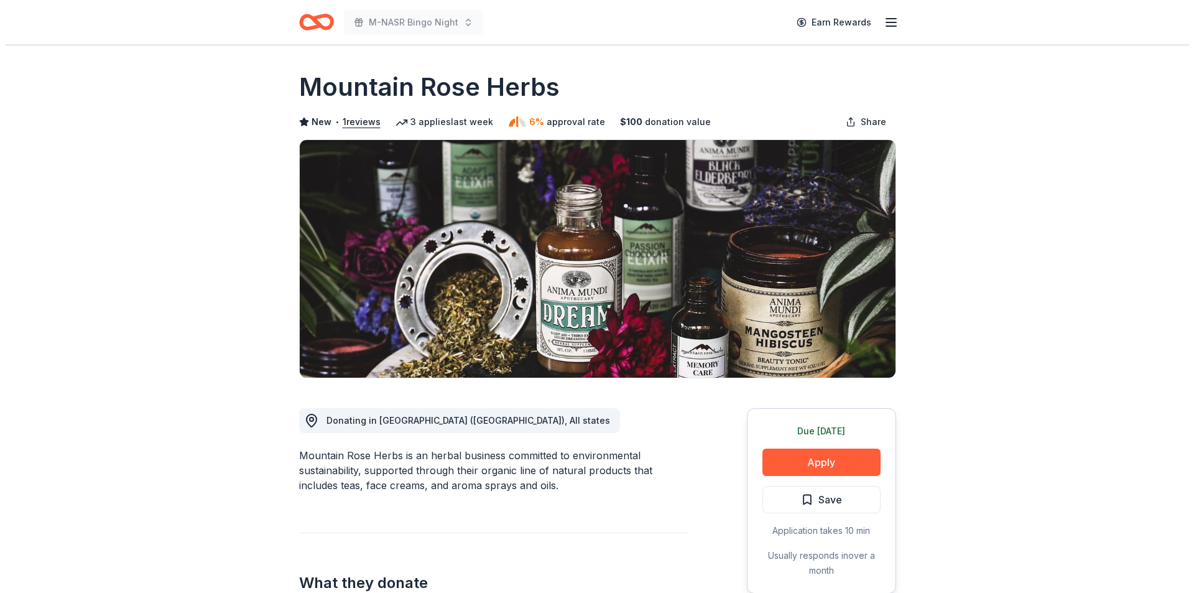
scroll to position [124, 0]
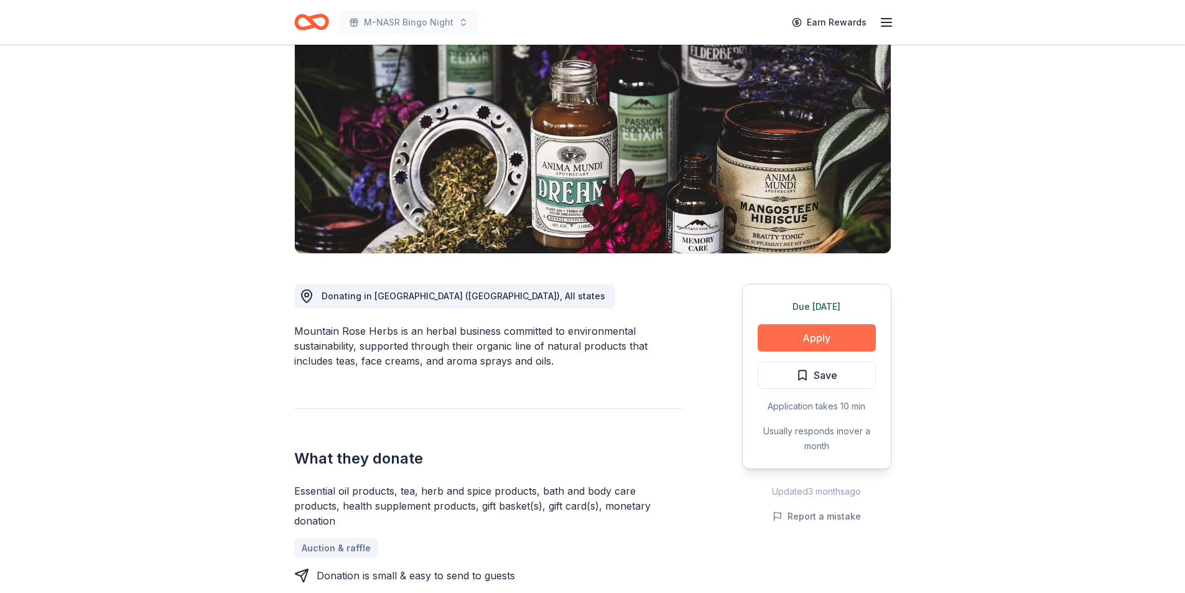
click at [819, 330] on button "Apply" at bounding box center [817, 337] width 118 height 27
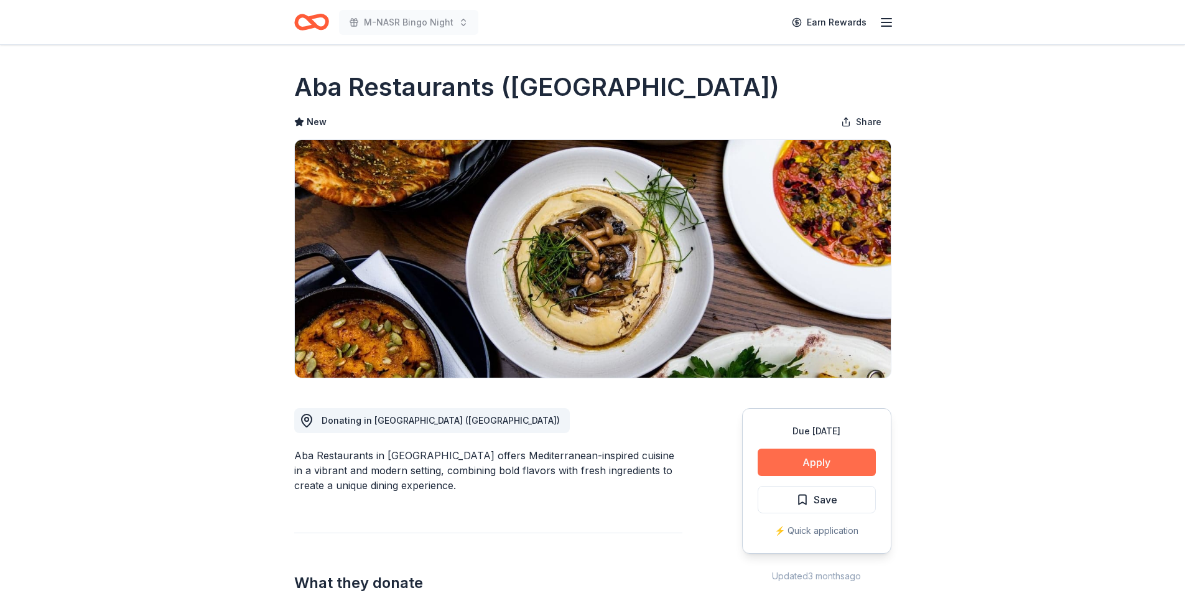
click at [817, 461] on button "Apply" at bounding box center [817, 461] width 118 height 27
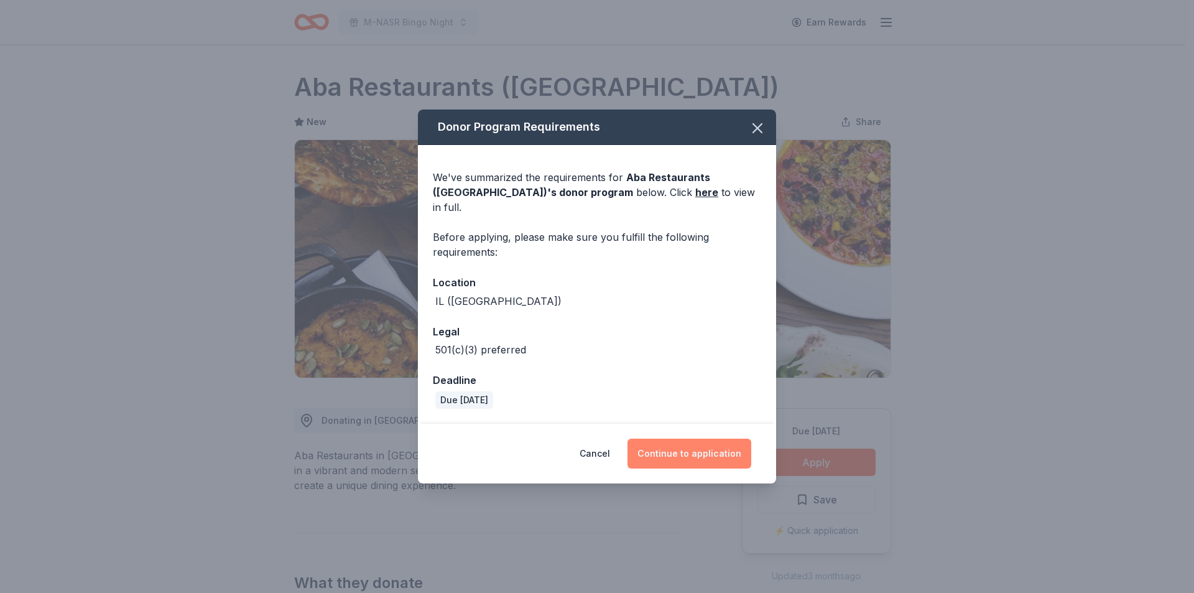
click at [715, 442] on button "Continue to application" at bounding box center [690, 454] width 124 height 30
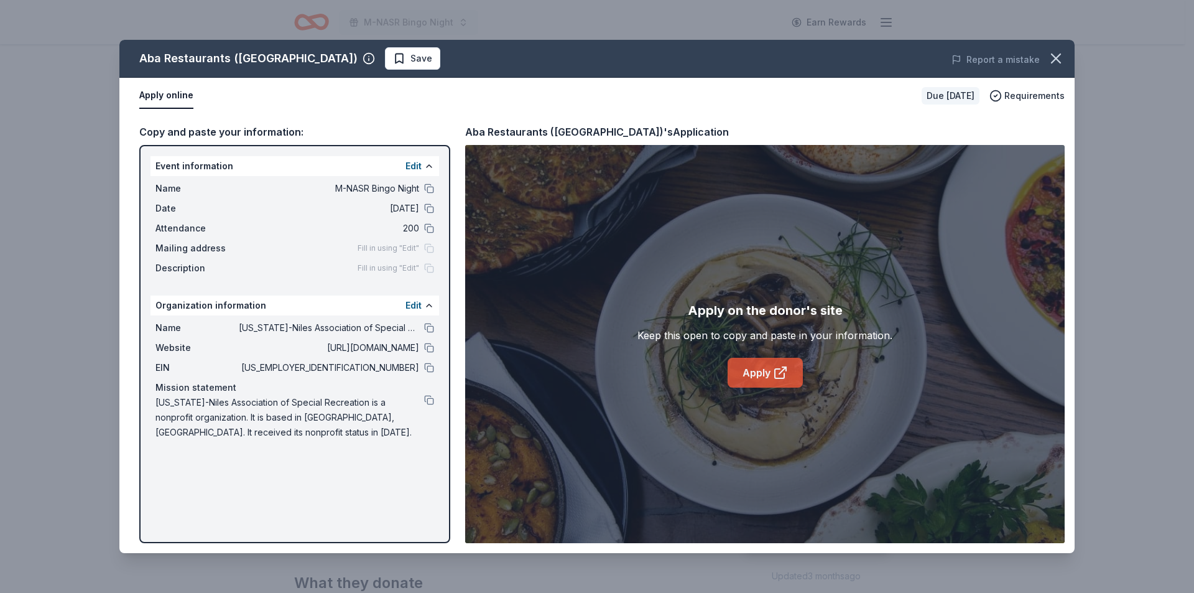
click at [748, 359] on link "Apply" at bounding box center [765, 373] width 75 height 30
click at [1061, 57] on icon "button" at bounding box center [1055, 58] width 17 height 17
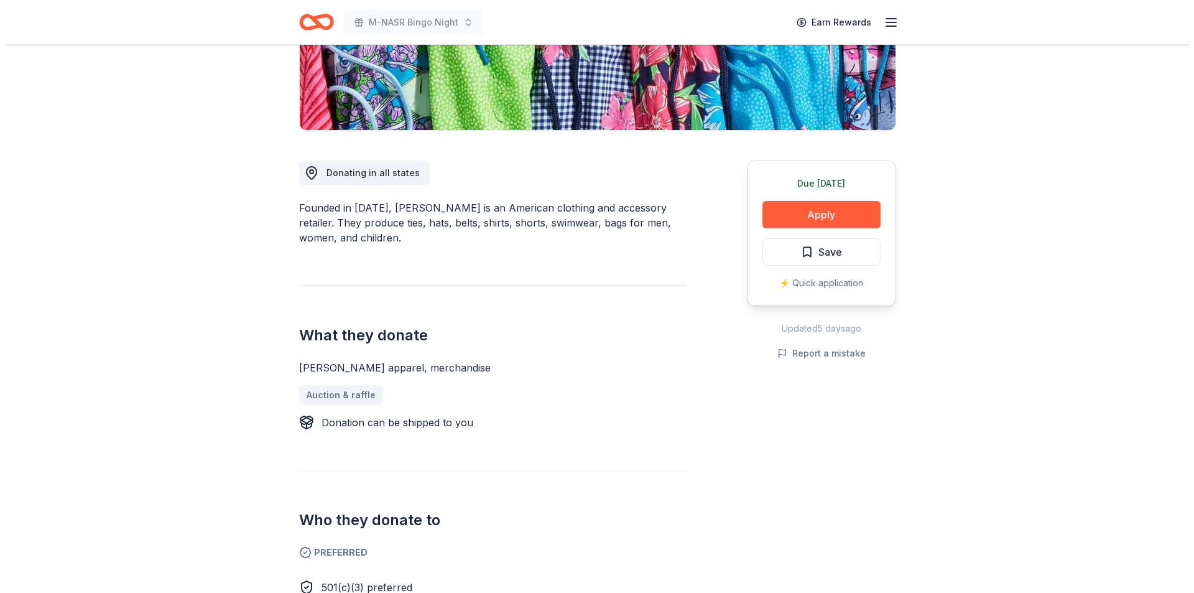
scroll to position [249, 0]
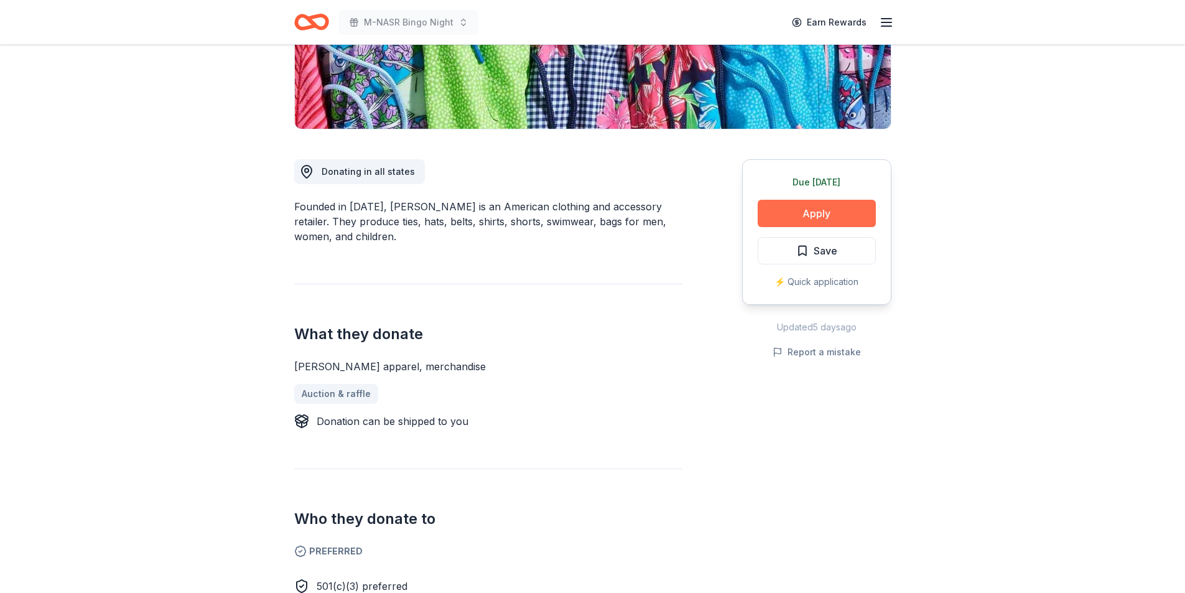
click at [822, 211] on button "Apply" at bounding box center [817, 213] width 118 height 27
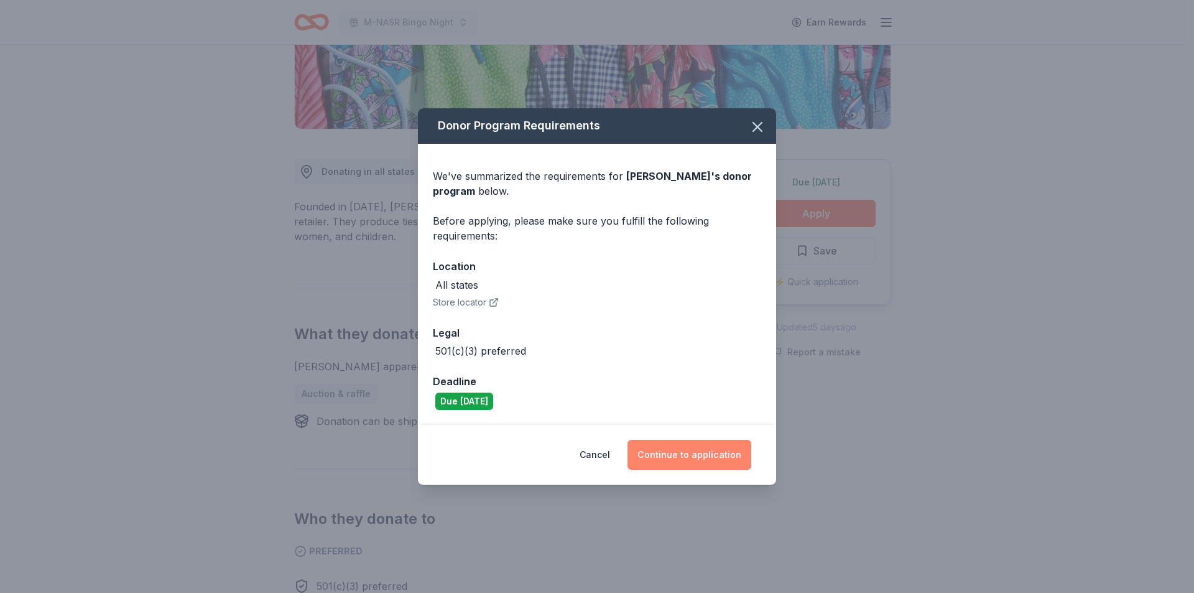
click at [705, 457] on button "Continue to application" at bounding box center [690, 455] width 124 height 30
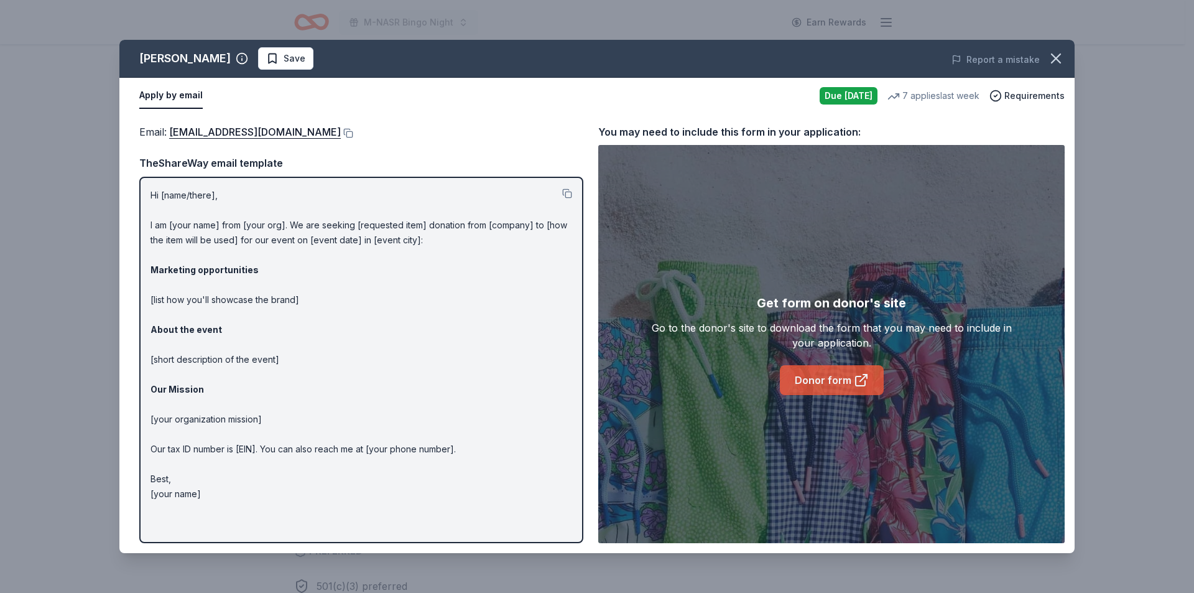
click at [826, 381] on link "Donor form" at bounding box center [832, 380] width 104 height 30
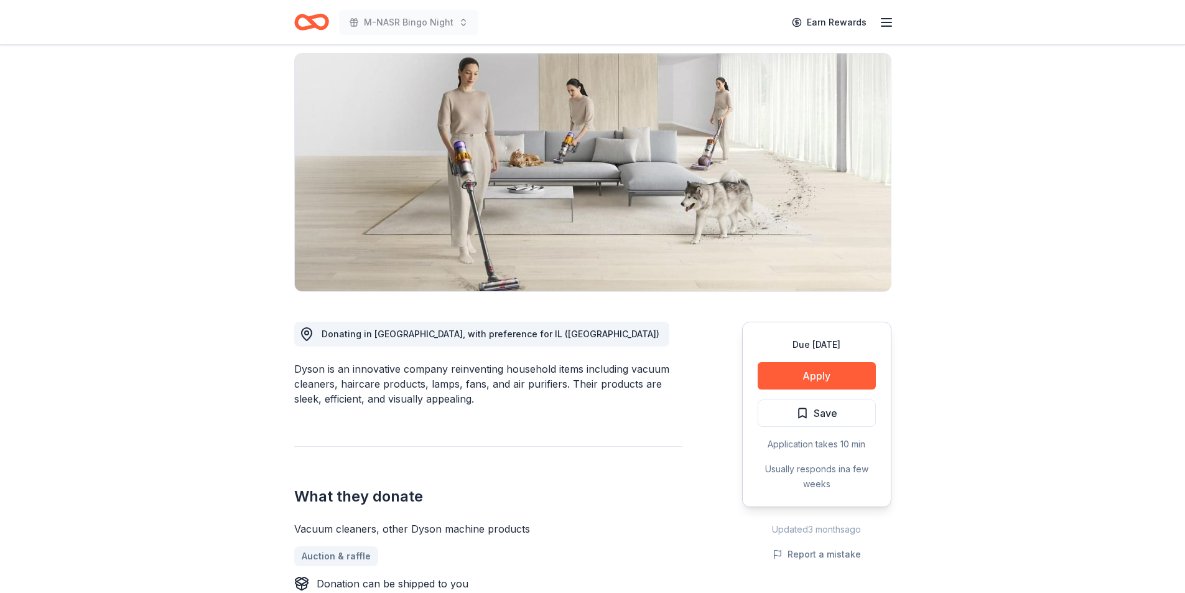
scroll to position [124, 0]
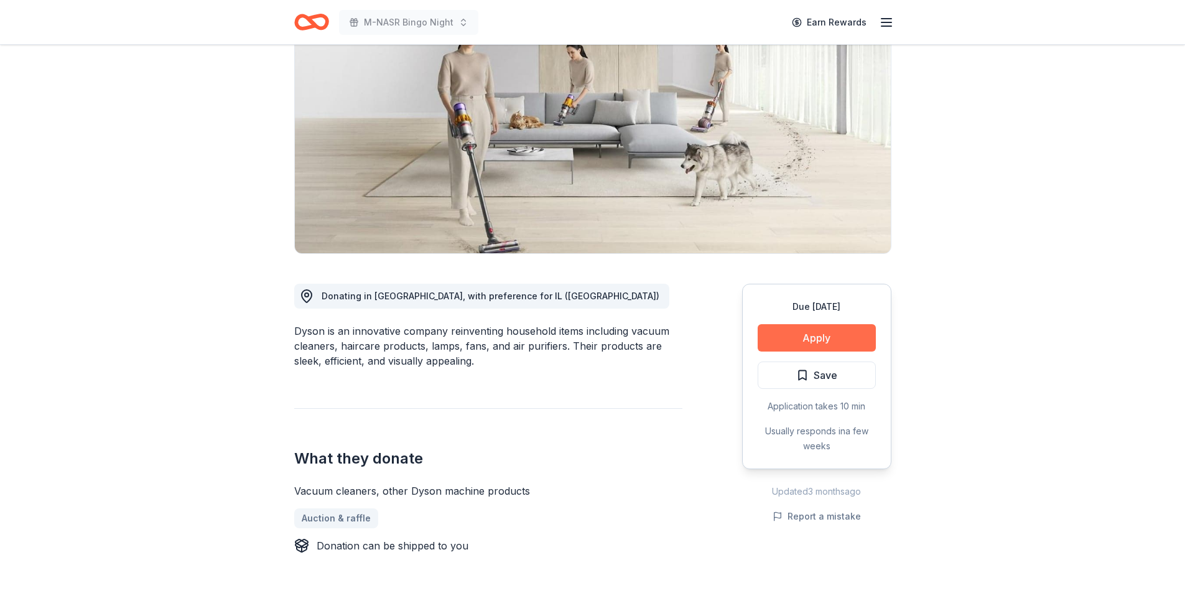
click at [785, 339] on button "Apply" at bounding box center [817, 337] width 118 height 27
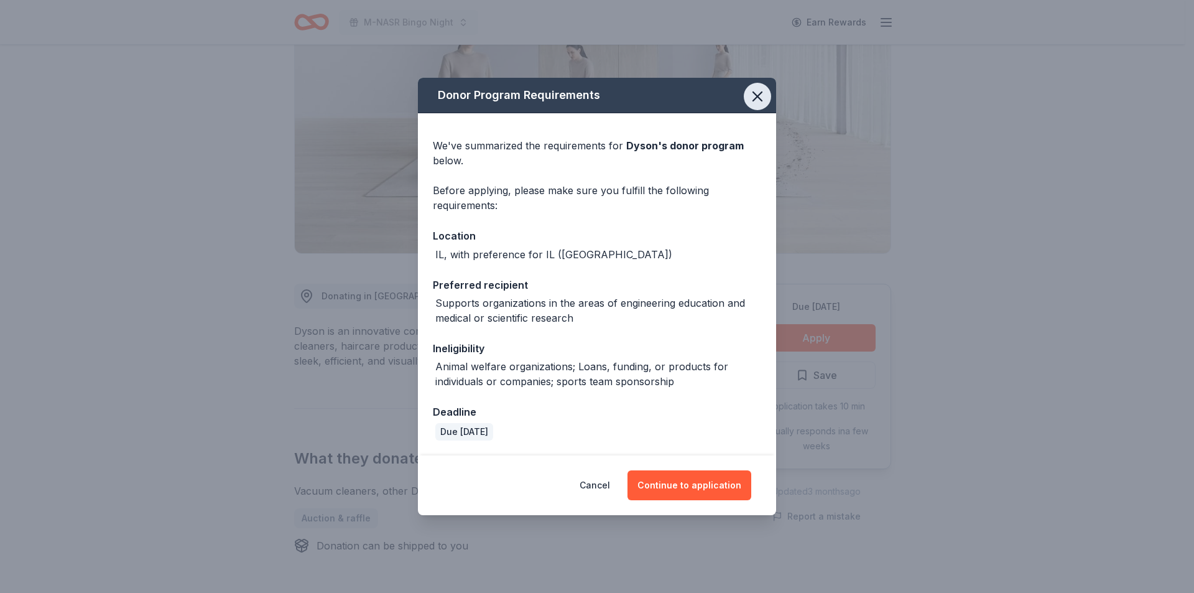
click at [754, 100] on icon "button" at bounding box center [757, 96] width 9 height 9
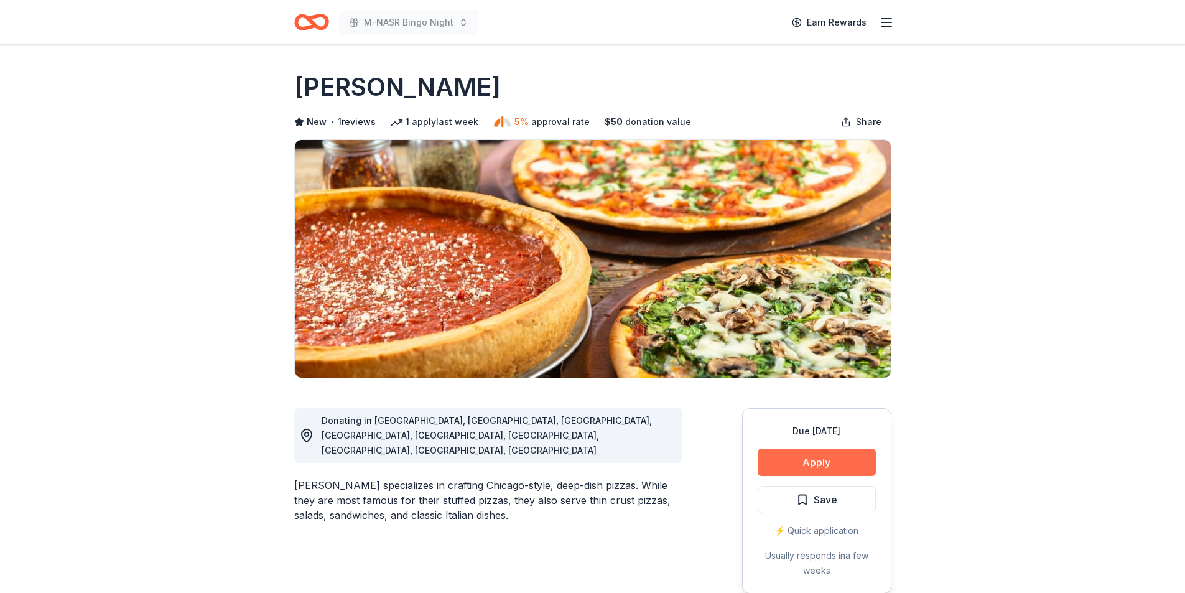
click at [797, 457] on button "Apply" at bounding box center [817, 461] width 118 height 27
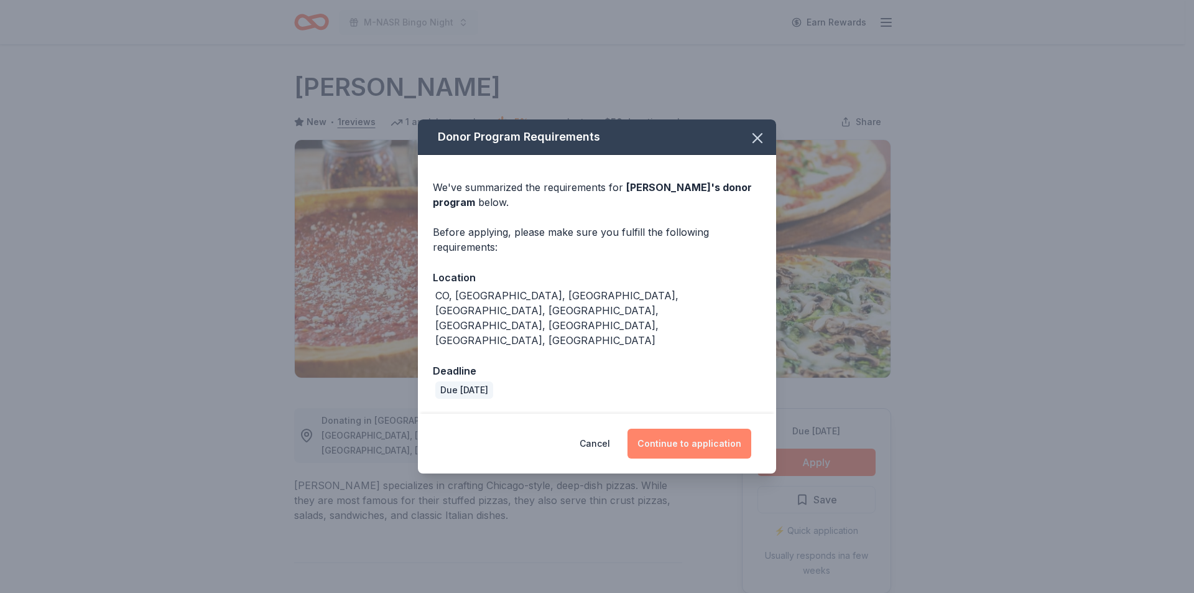
click at [690, 429] on button "Continue to application" at bounding box center [690, 444] width 124 height 30
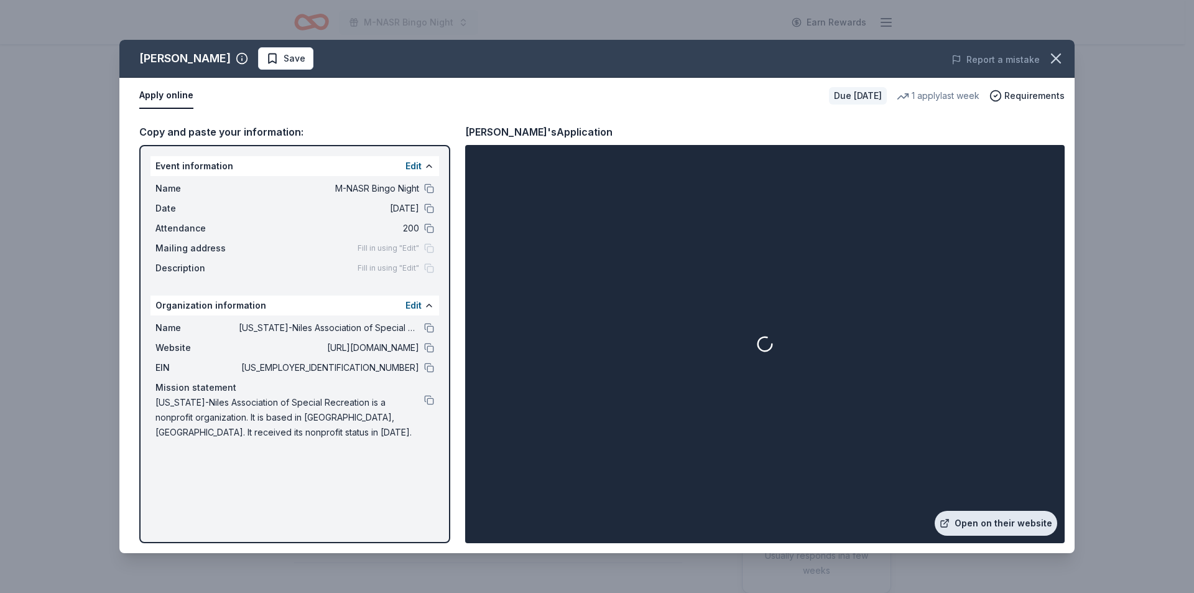
click at [1028, 524] on link "Open on their website" at bounding box center [996, 523] width 123 height 25
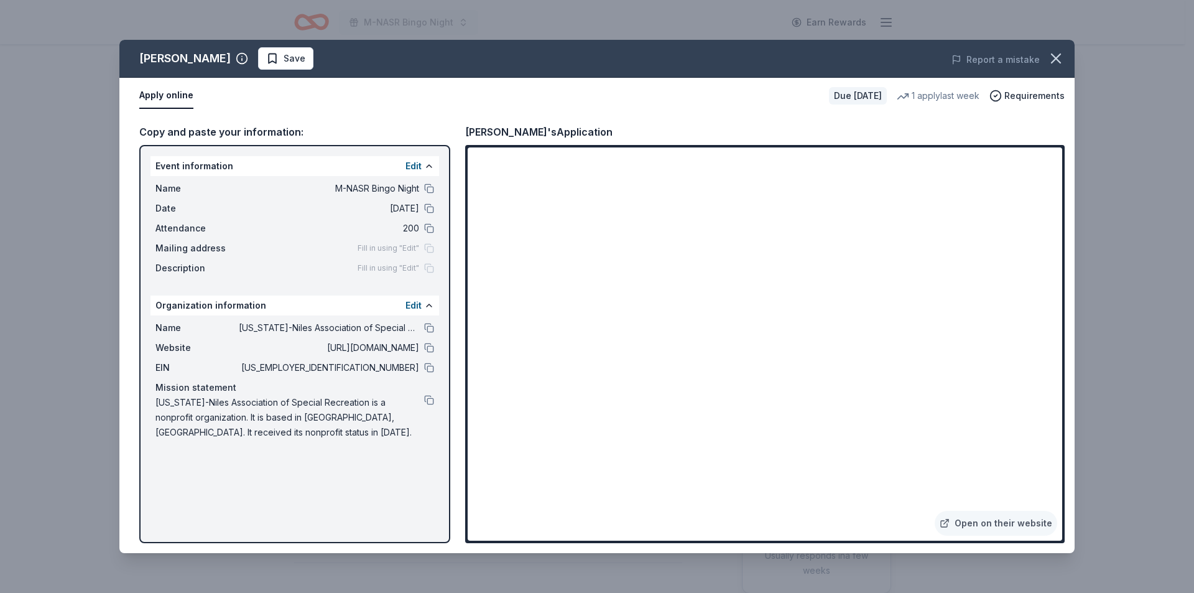
click at [1125, 58] on div "Giordano's Save Report a mistake Apply online Due in 31 days 1 apply last week …" at bounding box center [597, 296] width 1194 height 593
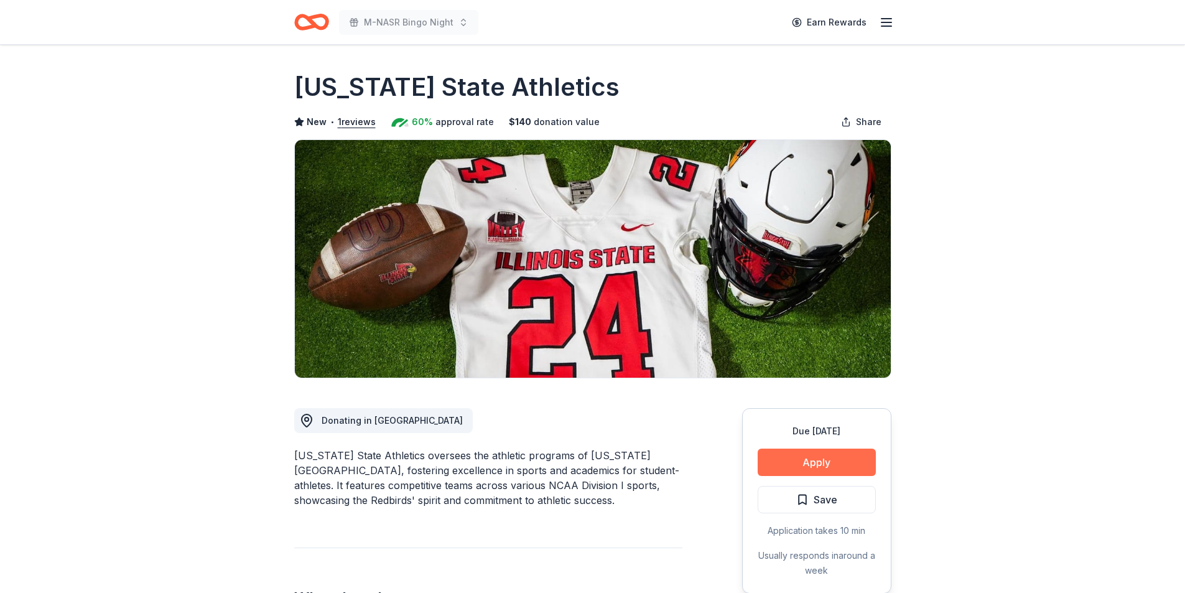
click at [827, 455] on button "Apply" at bounding box center [817, 461] width 118 height 27
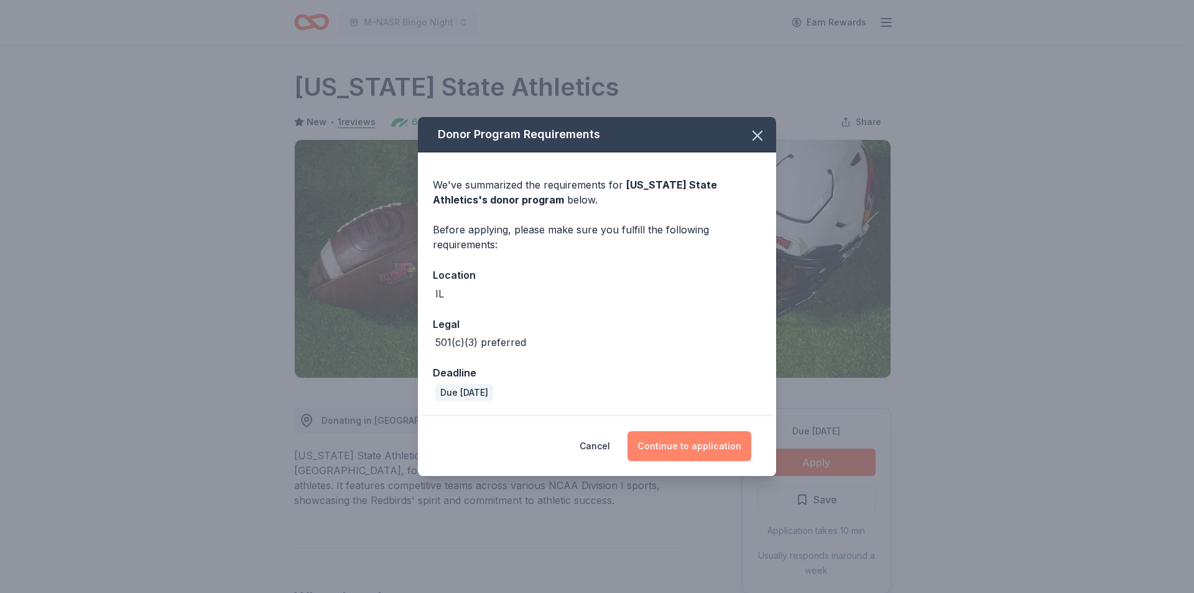
click at [679, 443] on button "Continue to application" at bounding box center [690, 446] width 124 height 30
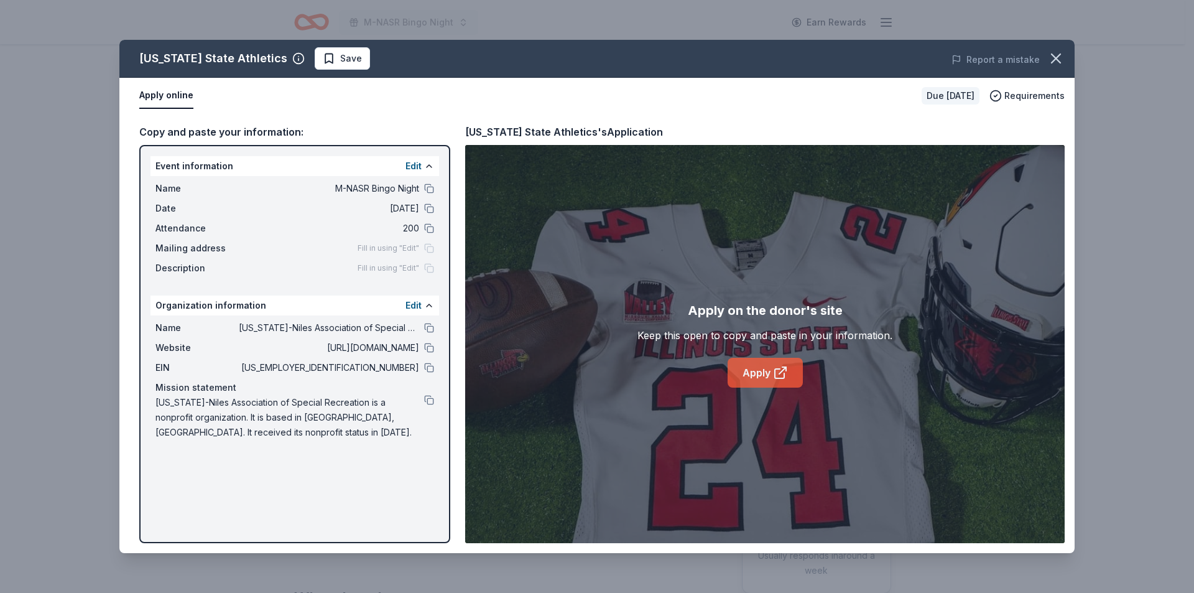
click at [758, 376] on link "Apply" at bounding box center [765, 373] width 75 height 30
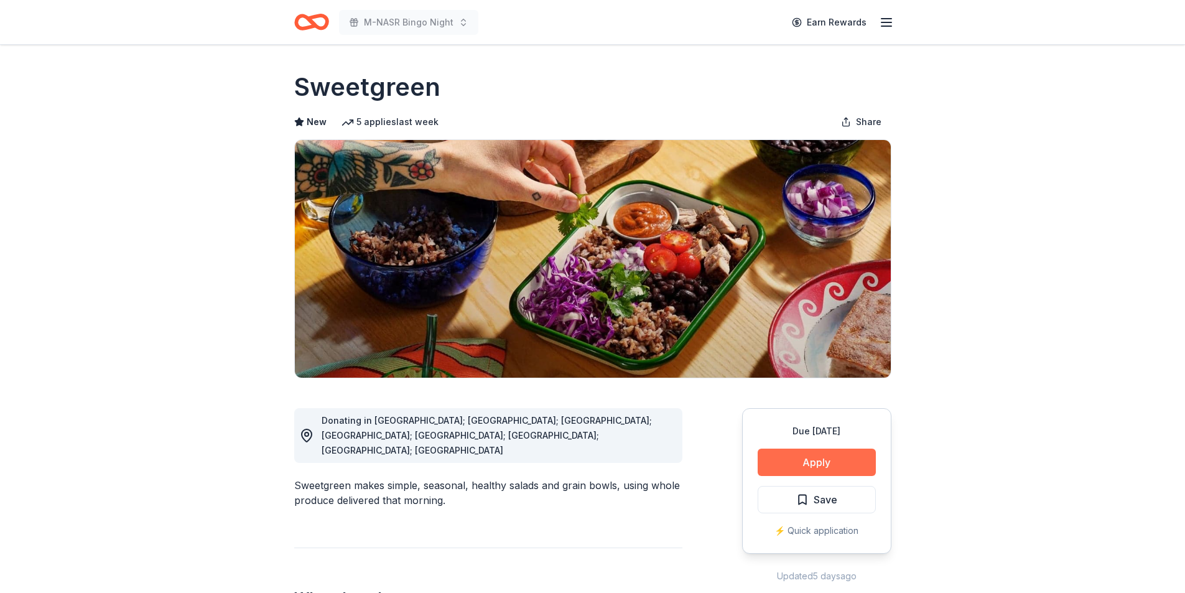
click at [828, 462] on button "Apply" at bounding box center [817, 461] width 118 height 27
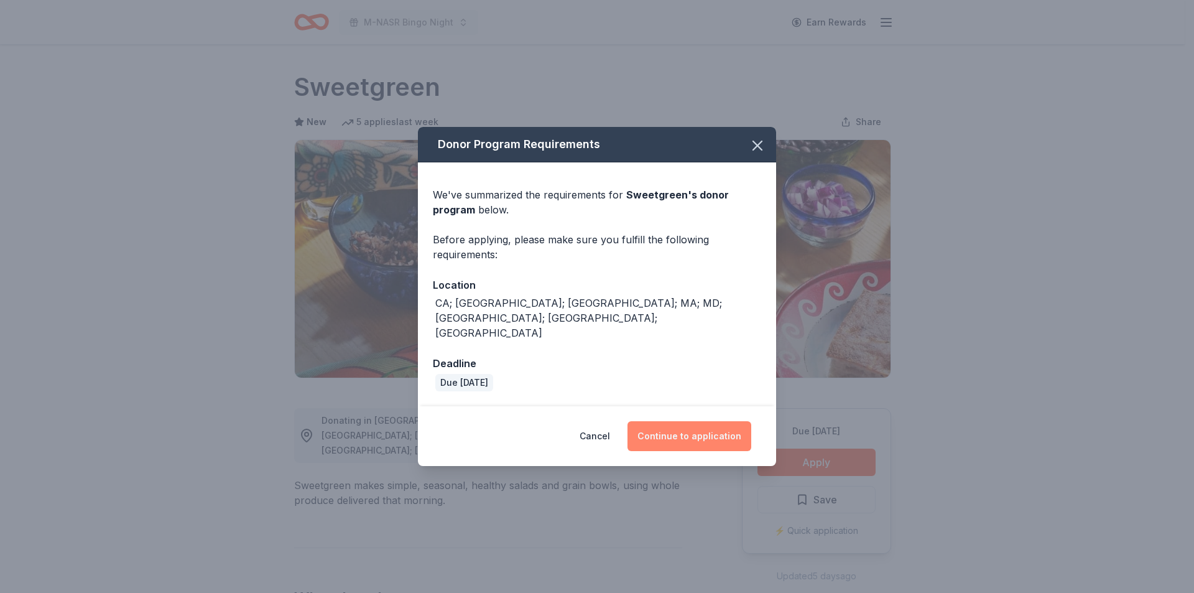
click at [689, 421] on button "Continue to application" at bounding box center [690, 436] width 124 height 30
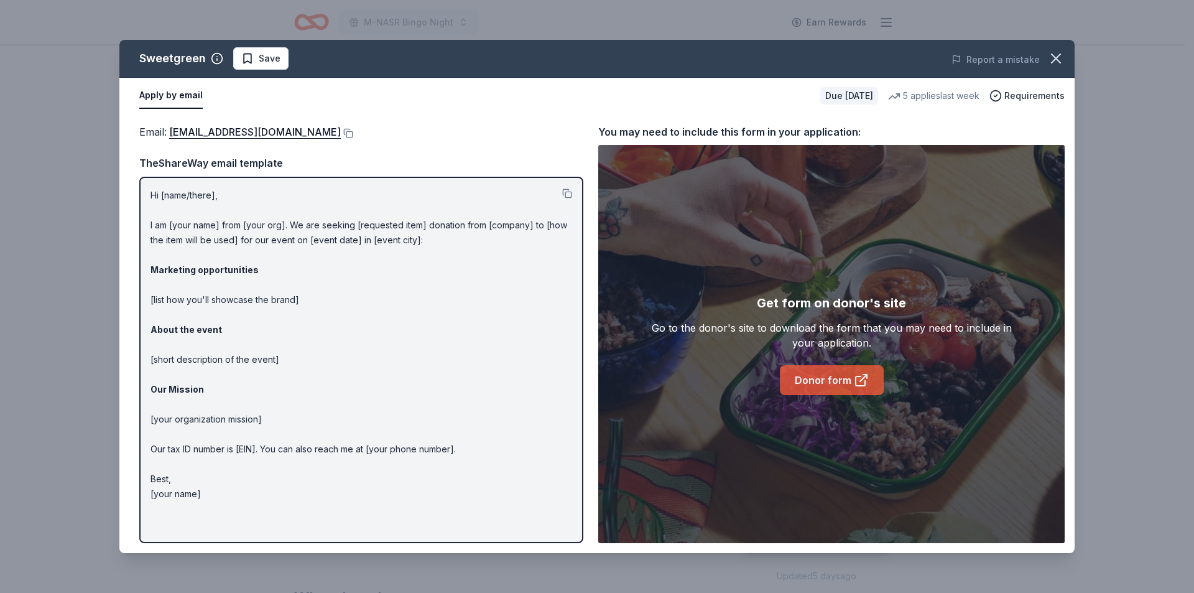
click at [822, 383] on link "Donor form" at bounding box center [832, 380] width 104 height 30
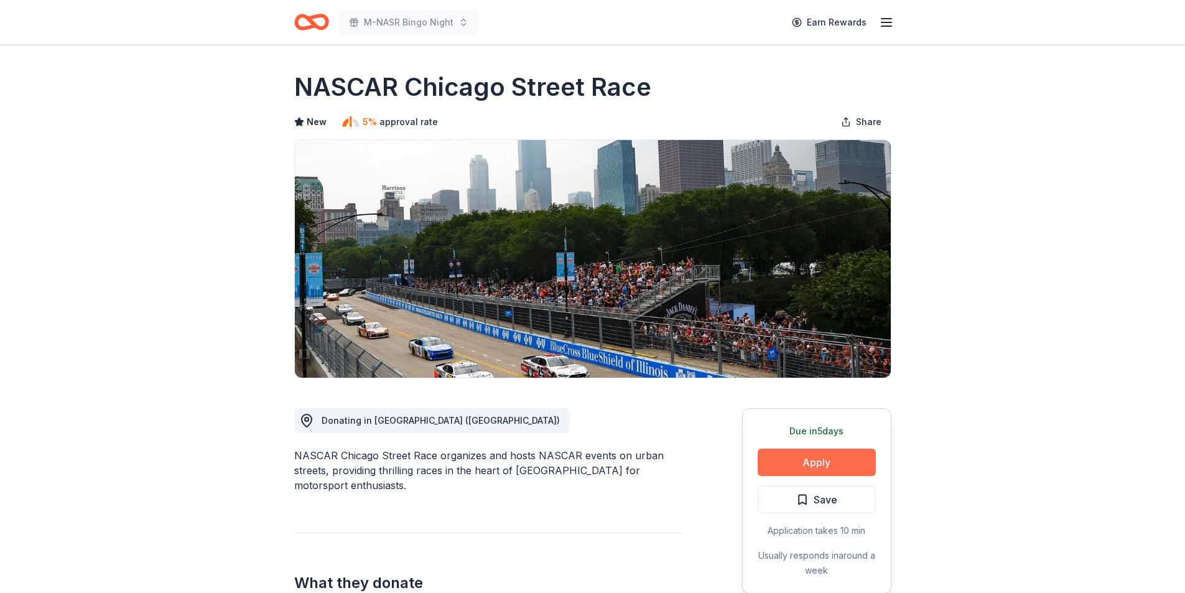
click at [818, 457] on button "Apply" at bounding box center [817, 461] width 118 height 27
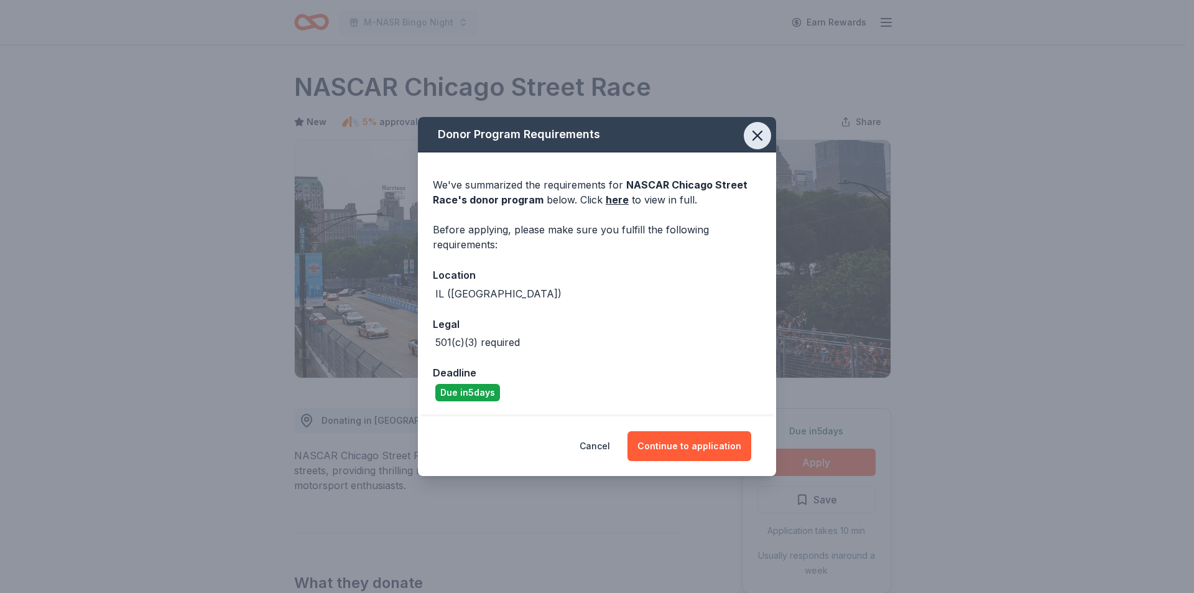
click at [763, 138] on icon "button" at bounding box center [757, 135] width 17 height 17
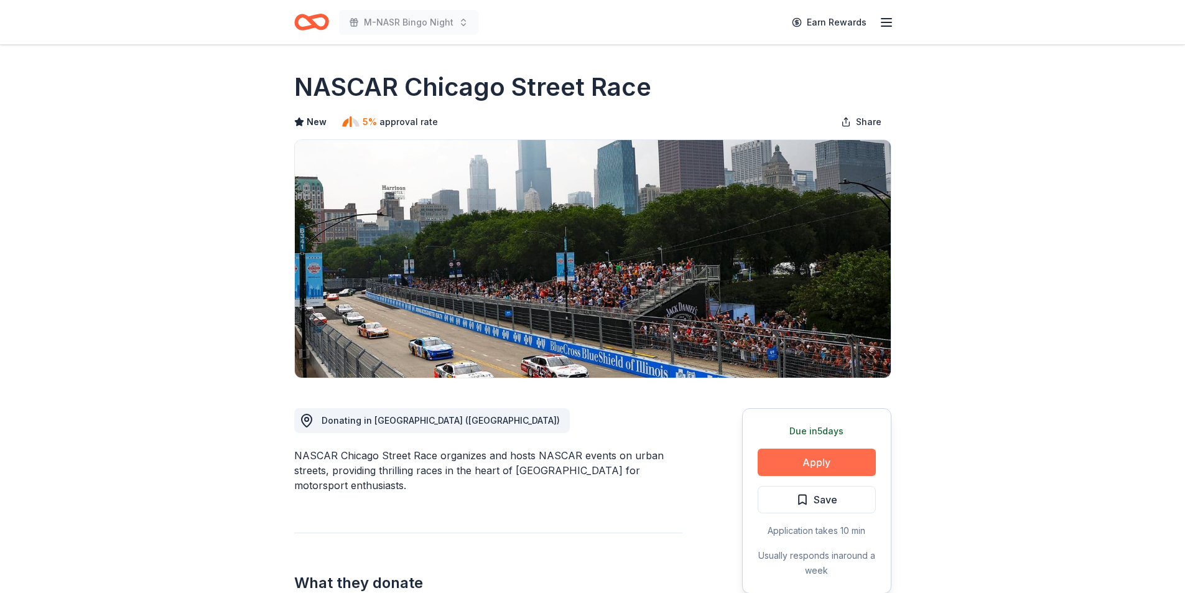
click at [841, 455] on button "Apply" at bounding box center [817, 461] width 118 height 27
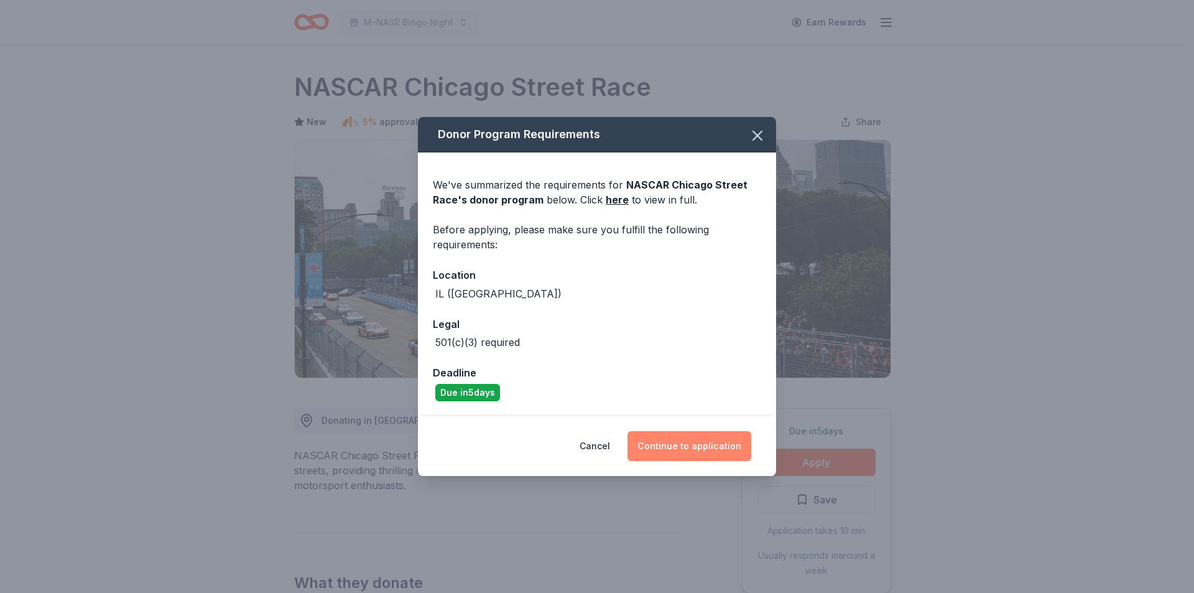
click at [690, 444] on button "Continue to application" at bounding box center [690, 446] width 124 height 30
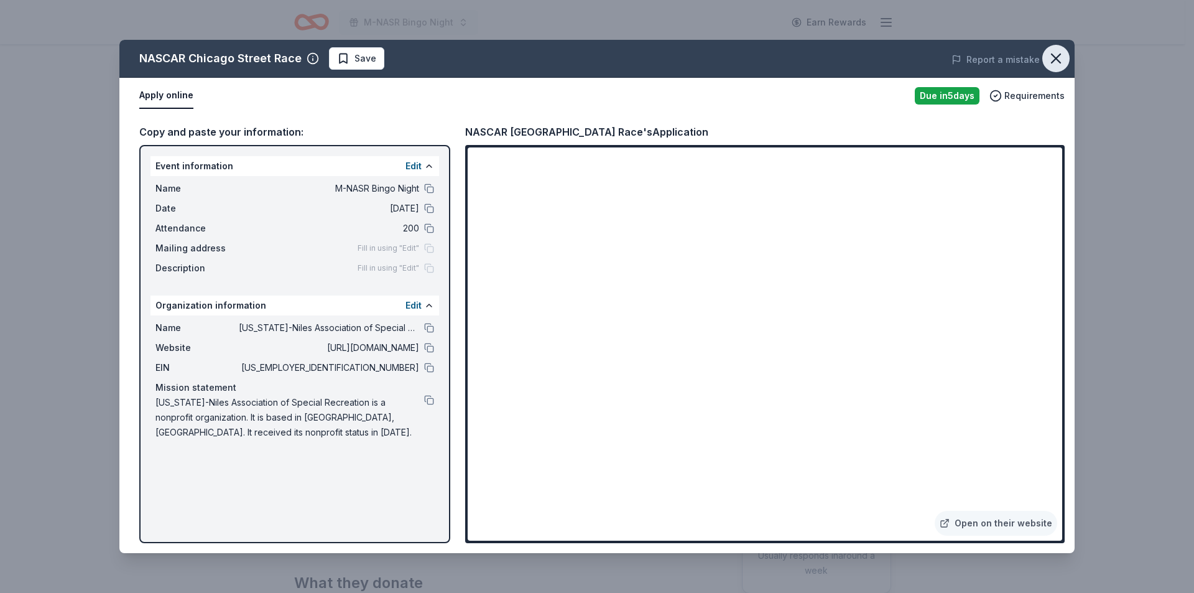
drag, startPoint x: 1059, startPoint y: 55, endPoint x: 1044, endPoint y: 62, distance: 16.4
click at [1048, 60] on icon "button" at bounding box center [1055, 58] width 17 height 17
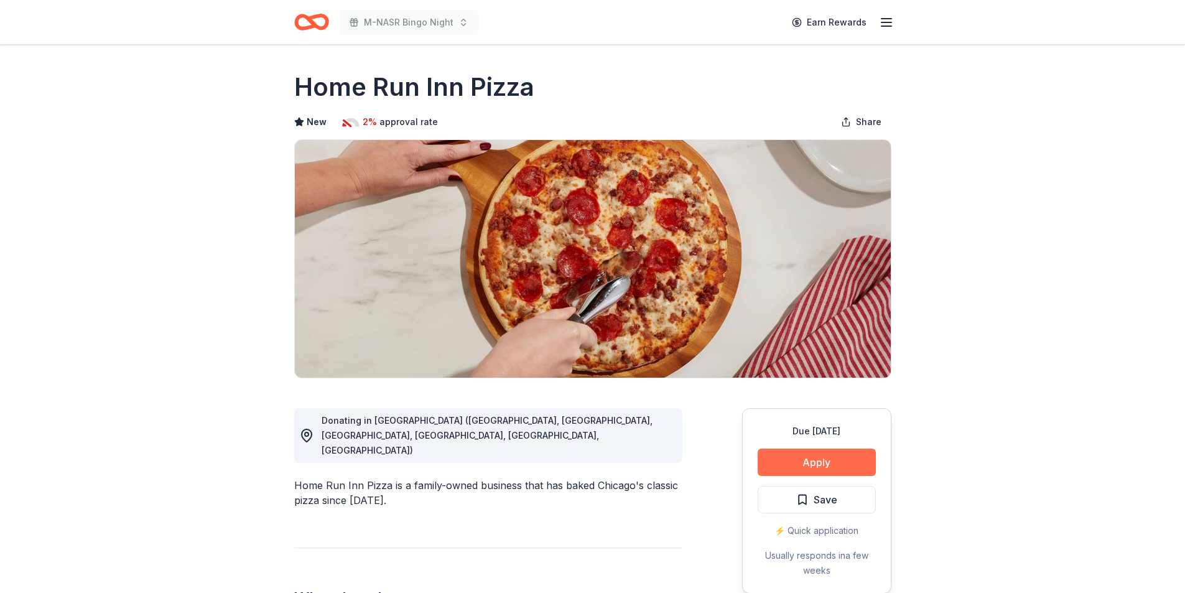
click at [830, 464] on button "Apply" at bounding box center [817, 461] width 118 height 27
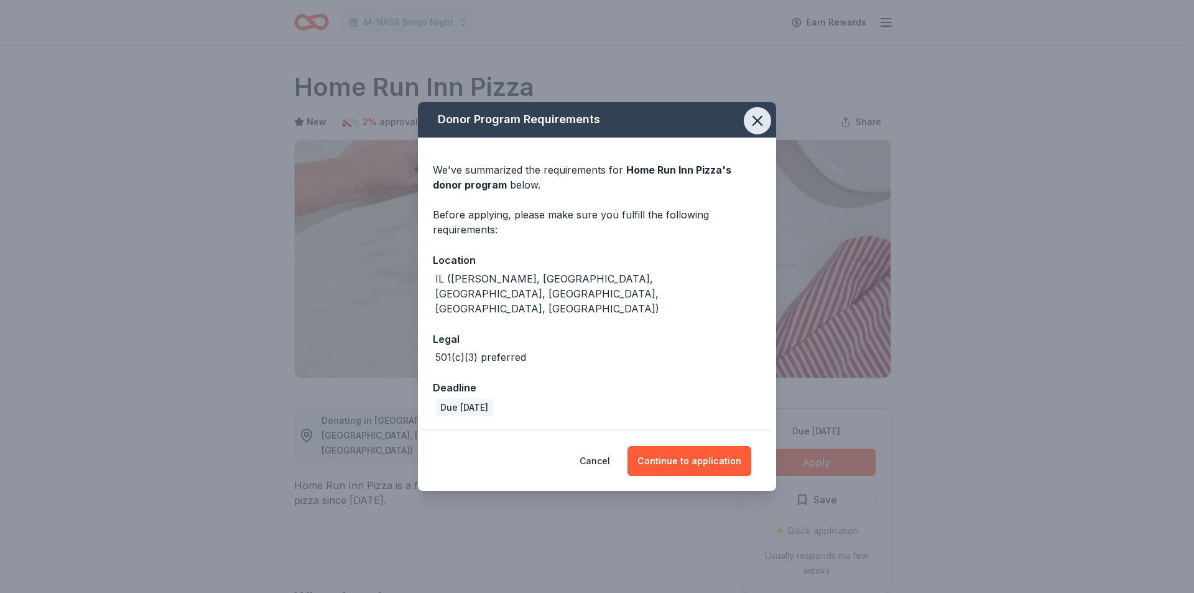
click at [755, 125] on icon "button" at bounding box center [757, 120] width 9 height 9
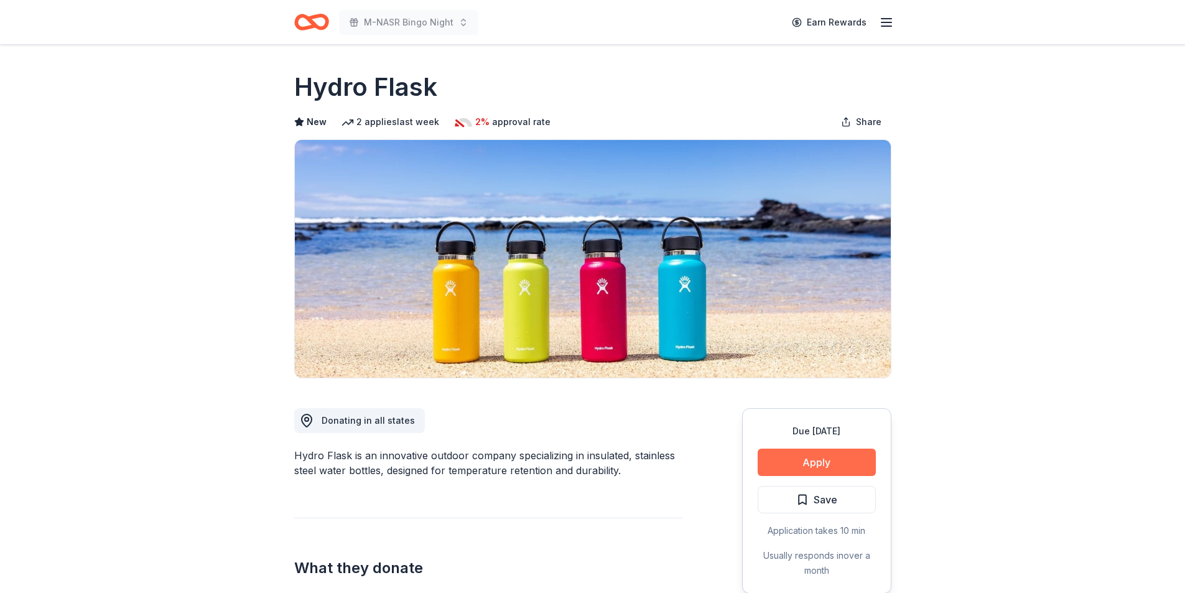
click at [828, 468] on button "Apply" at bounding box center [817, 461] width 118 height 27
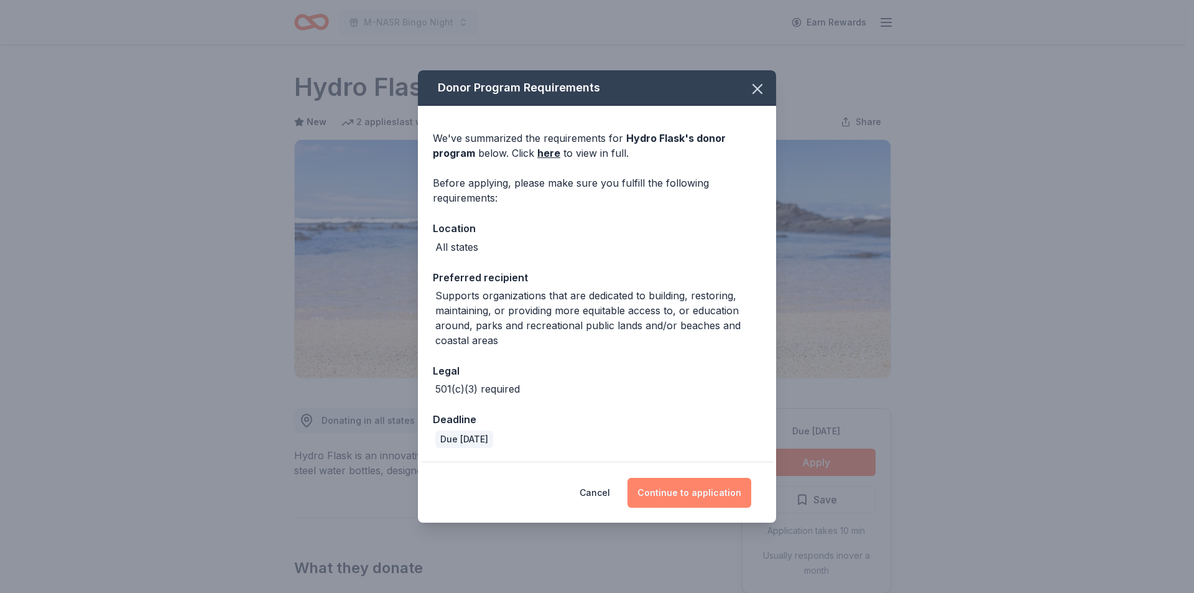
click at [693, 498] on button "Continue to application" at bounding box center [690, 493] width 124 height 30
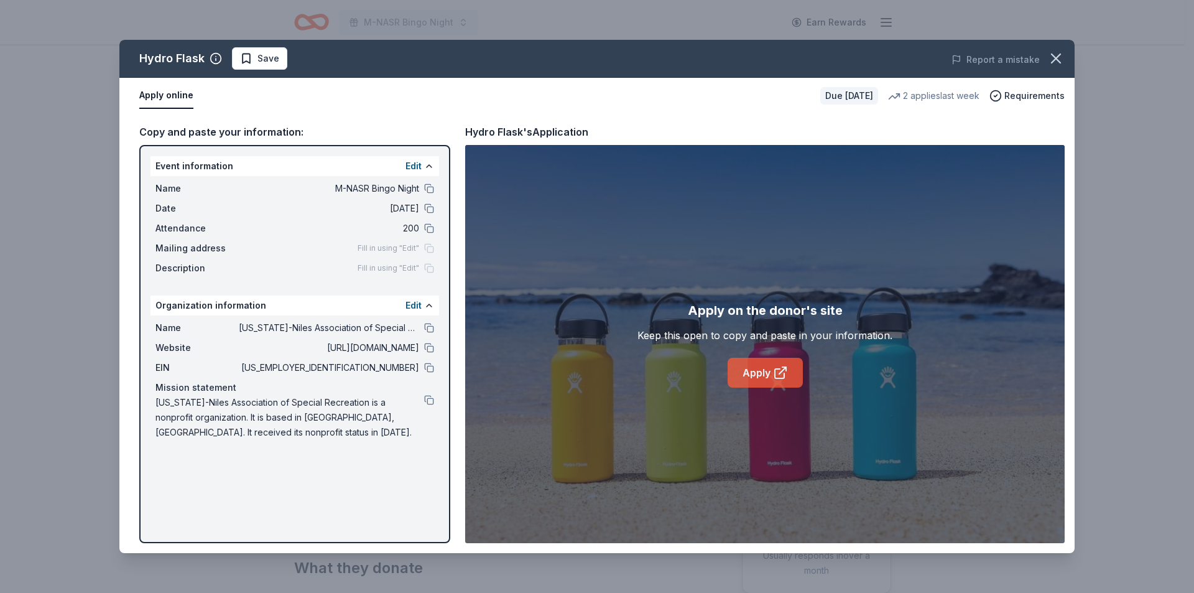
click at [770, 373] on link "Apply" at bounding box center [765, 373] width 75 height 30
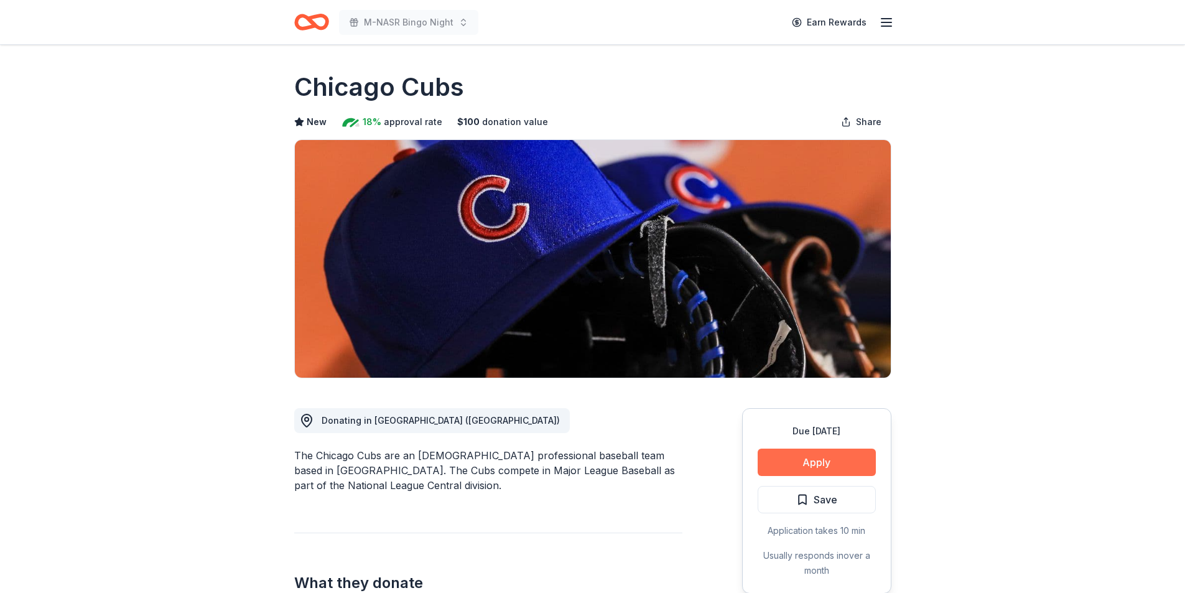
click at [810, 457] on button "Apply" at bounding box center [817, 461] width 118 height 27
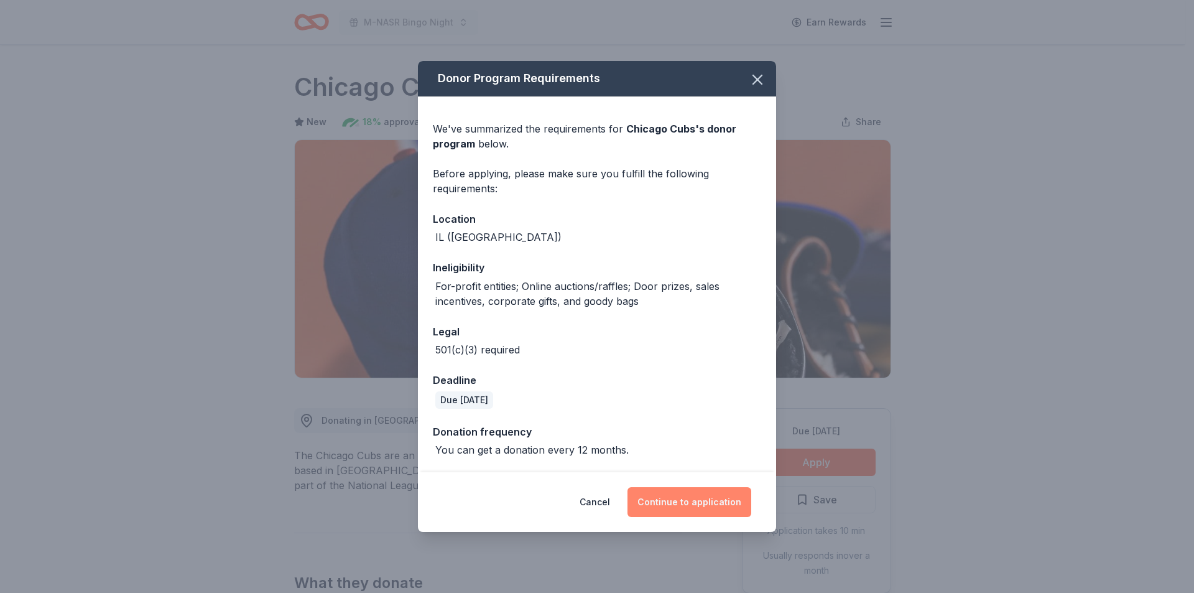
click at [694, 501] on button "Continue to application" at bounding box center [690, 502] width 124 height 30
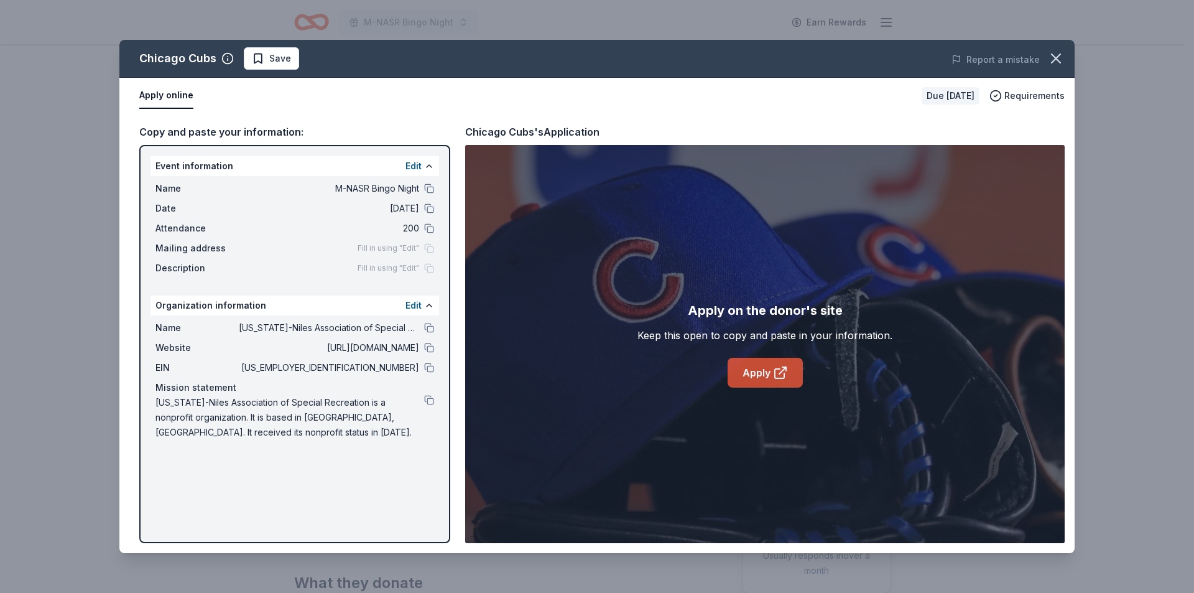
click at [758, 368] on link "Apply" at bounding box center [765, 373] width 75 height 30
click at [757, 363] on link "Apply" at bounding box center [765, 373] width 75 height 30
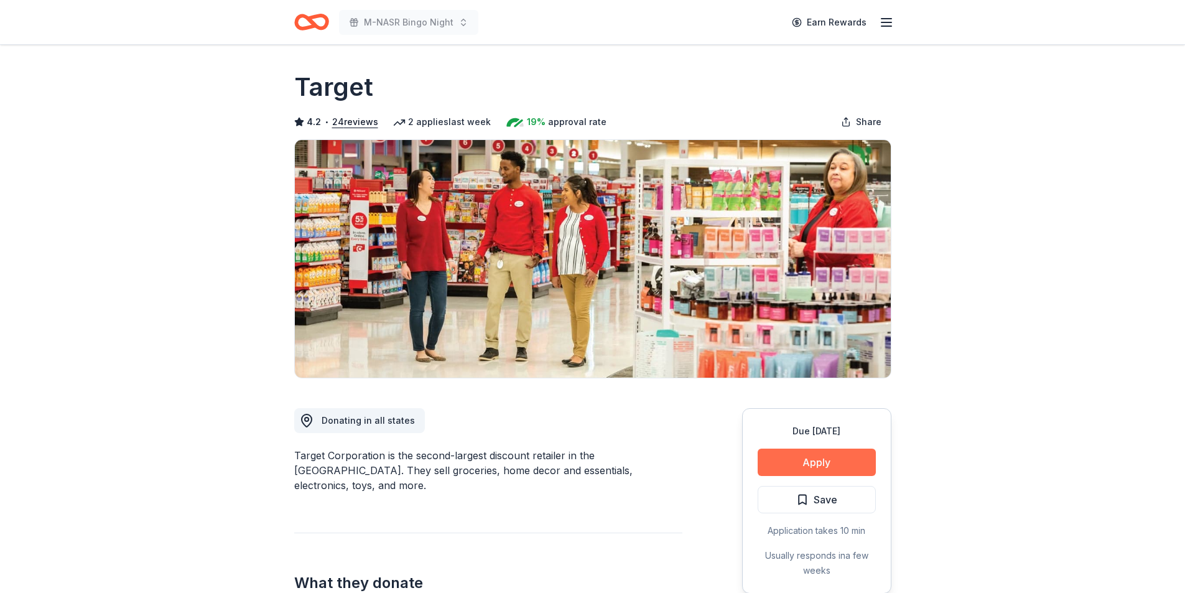
click at [801, 460] on button "Apply" at bounding box center [817, 461] width 118 height 27
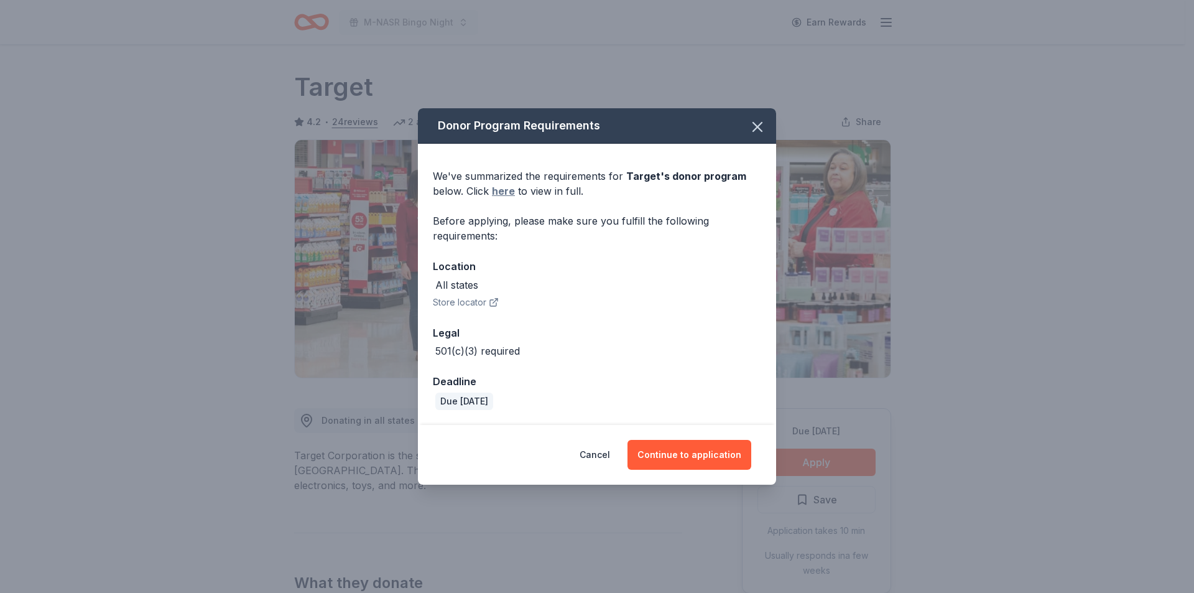
click at [505, 192] on link "here" at bounding box center [503, 190] width 23 height 15
